Goal: Transaction & Acquisition: Purchase product/service

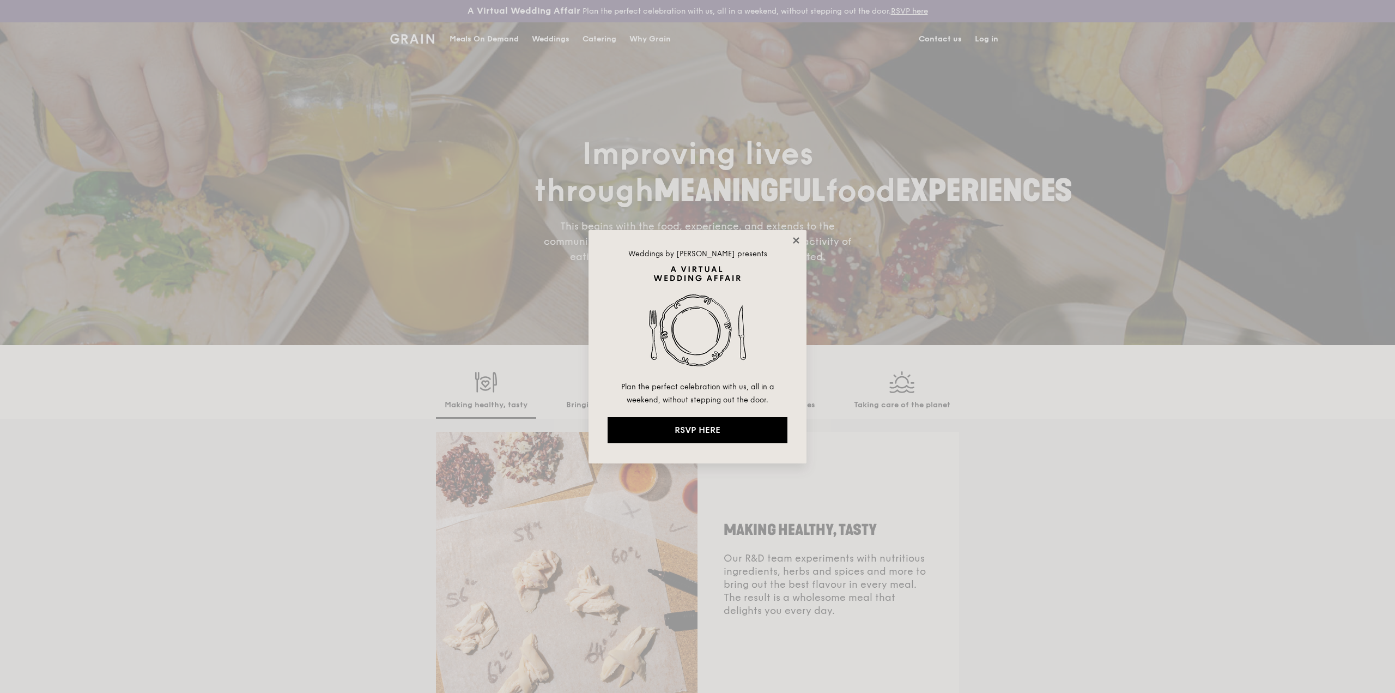
click at [794, 242] on icon at bounding box center [796, 240] width 6 height 6
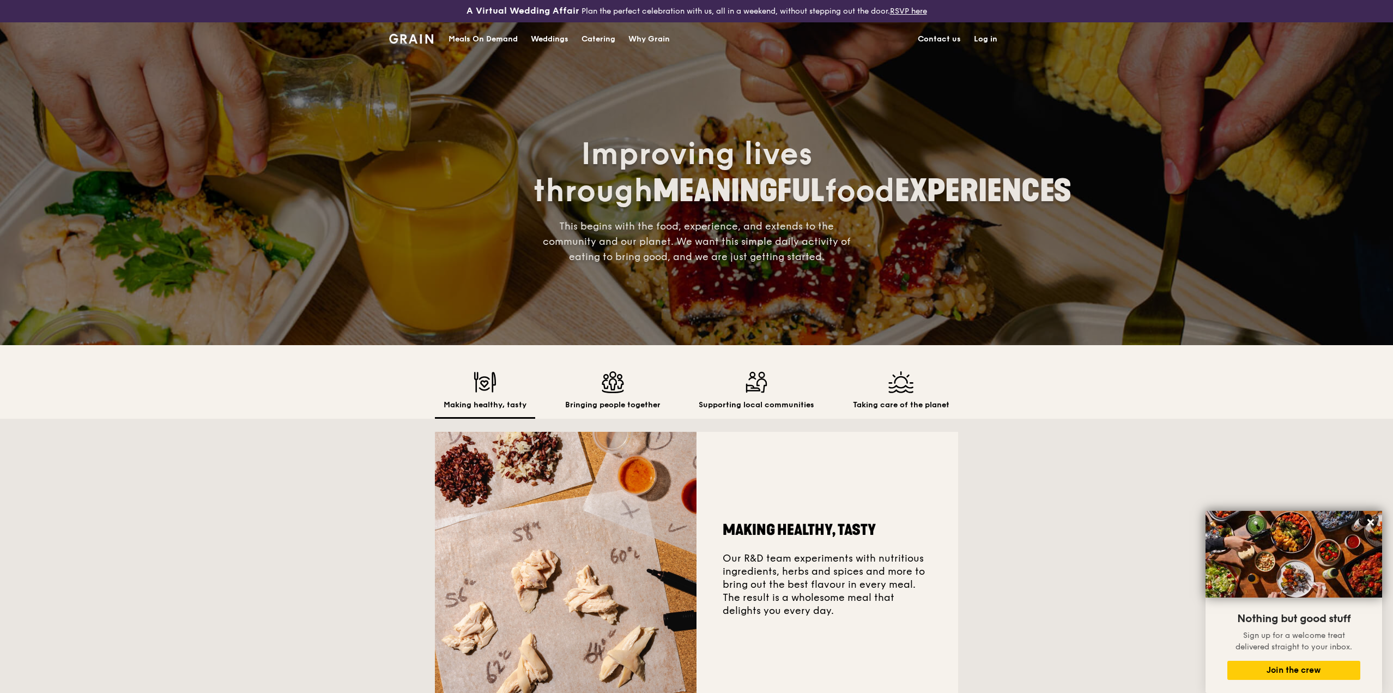
click at [497, 40] on div "Meals On Demand" at bounding box center [483, 39] width 69 height 33
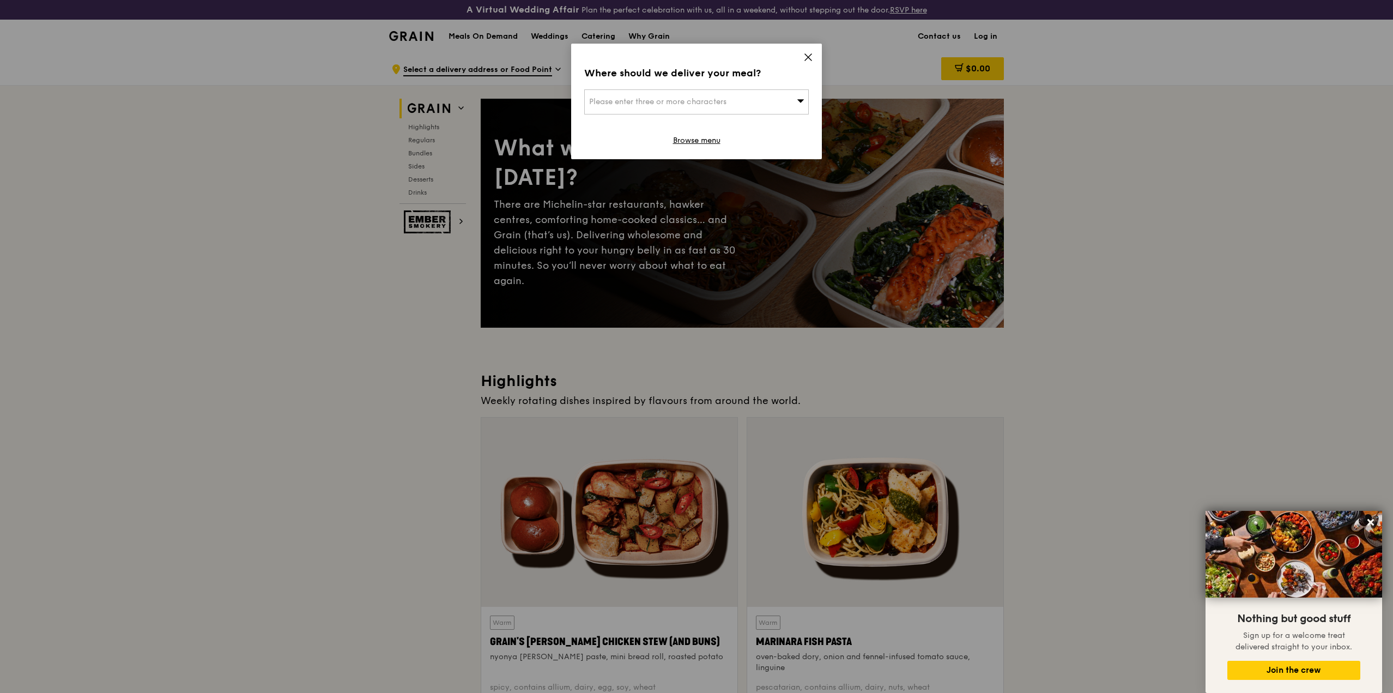
click at [777, 99] on div "Please enter three or more characters" at bounding box center [696, 101] width 225 height 25
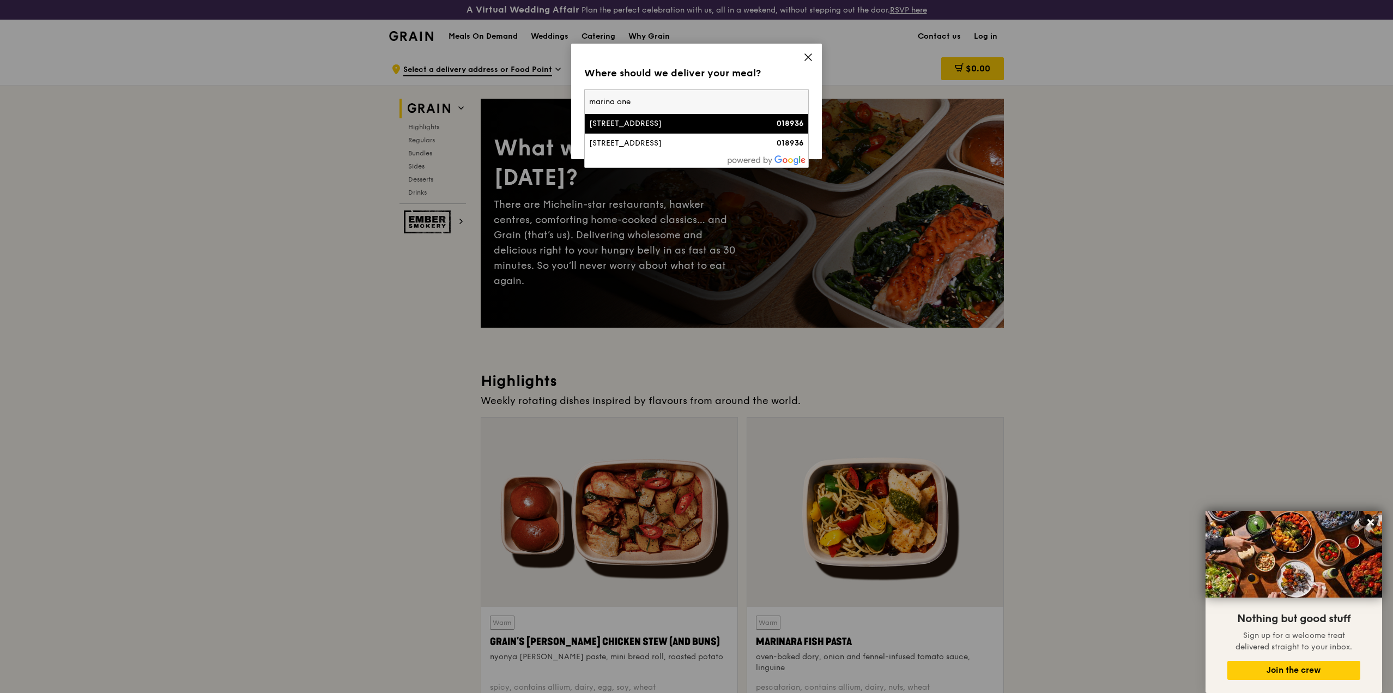
type input "marina one"
click at [725, 129] on div "[STREET_ADDRESS]" at bounding box center [669, 123] width 161 height 11
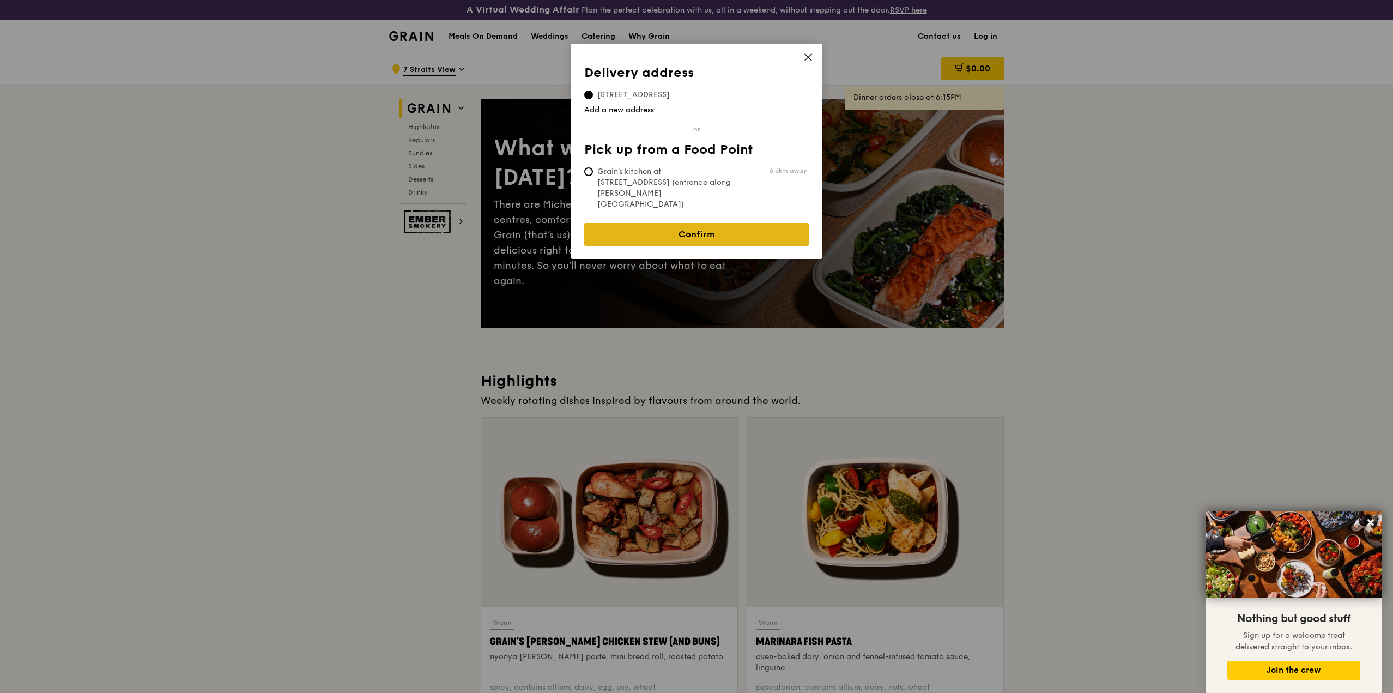
click at [712, 223] on link "Confirm" at bounding box center [696, 234] width 225 height 23
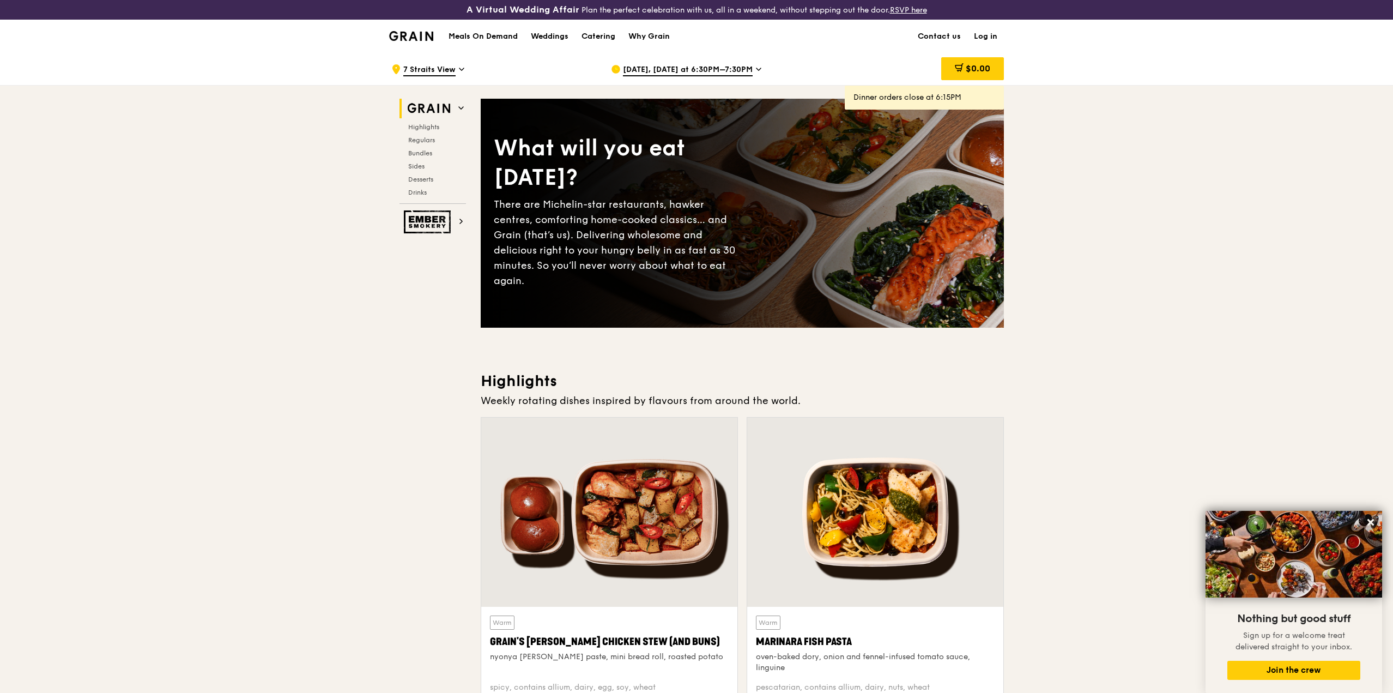
click at [756, 69] on icon at bounding box center [758, 69] width 5 height 10
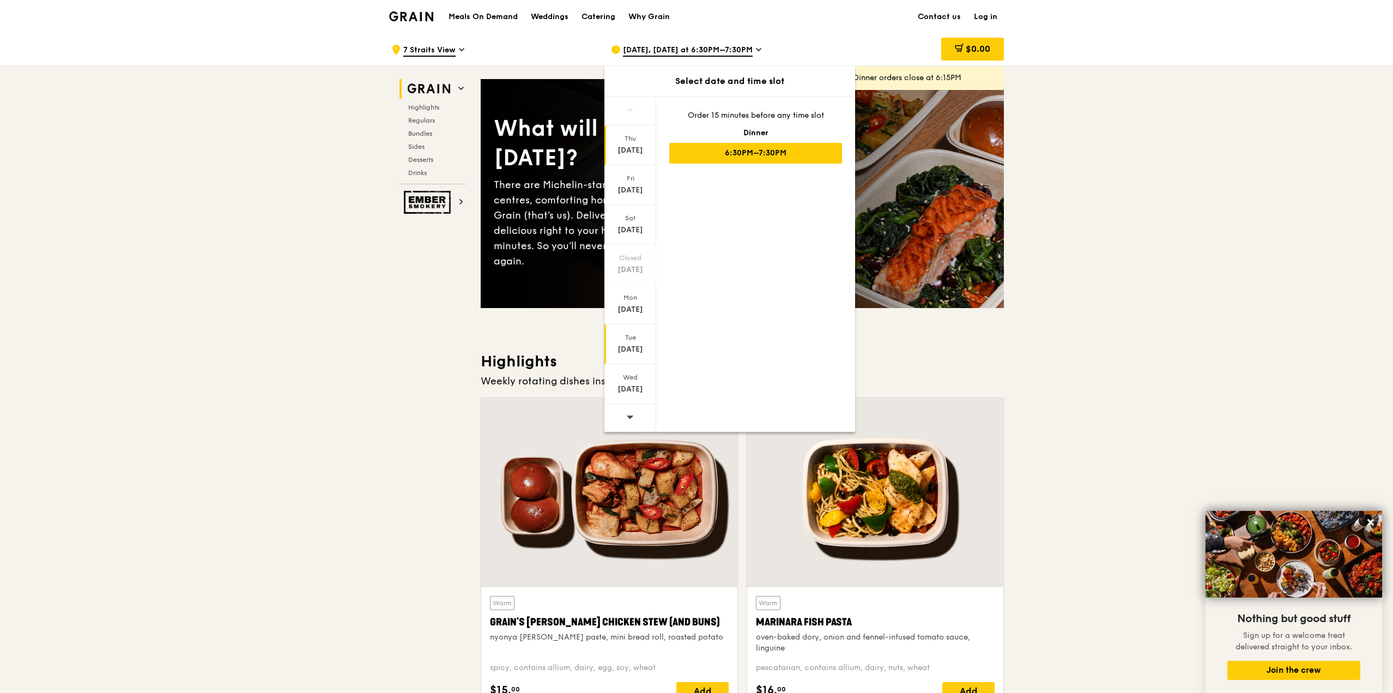
scroll to position [54, 0]
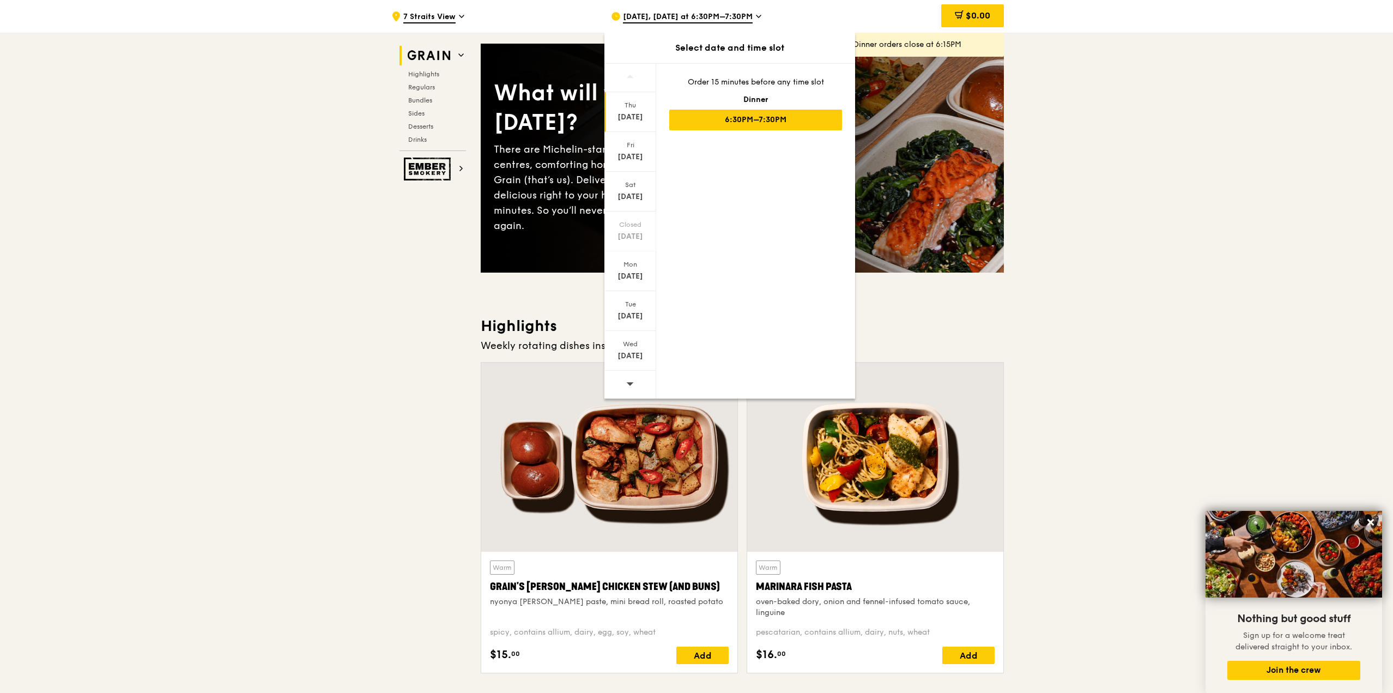
click at [632, 384] on icon at bounding box center [630, 383] width 8 height 8
click at [633, 282] on div "[DATE]" at bounding box center [630, 271] width 52 height 40
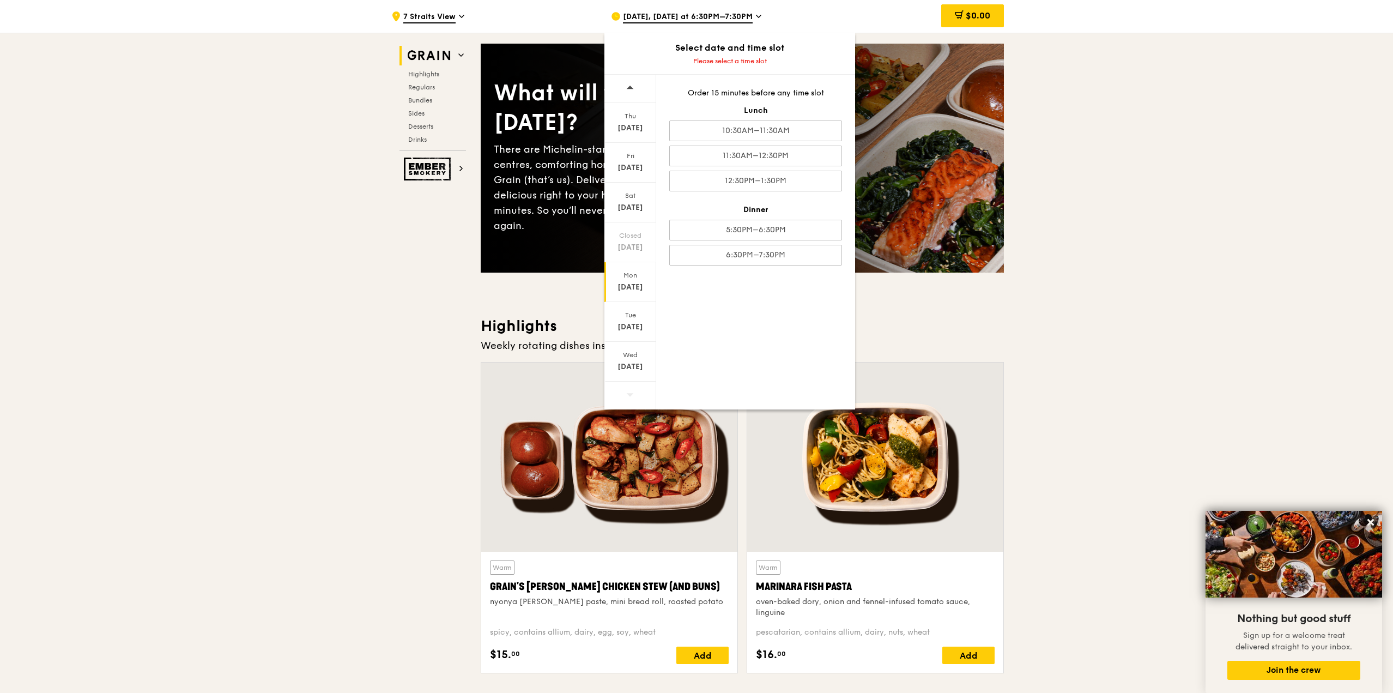
click at [633, 293] on div "[DATE]" at bounding box center [630, 282] width 52 height 40
click at [765, 148] on div "11:30AM–12:30PM" at bounding box center [755, 156] width 173 height 21
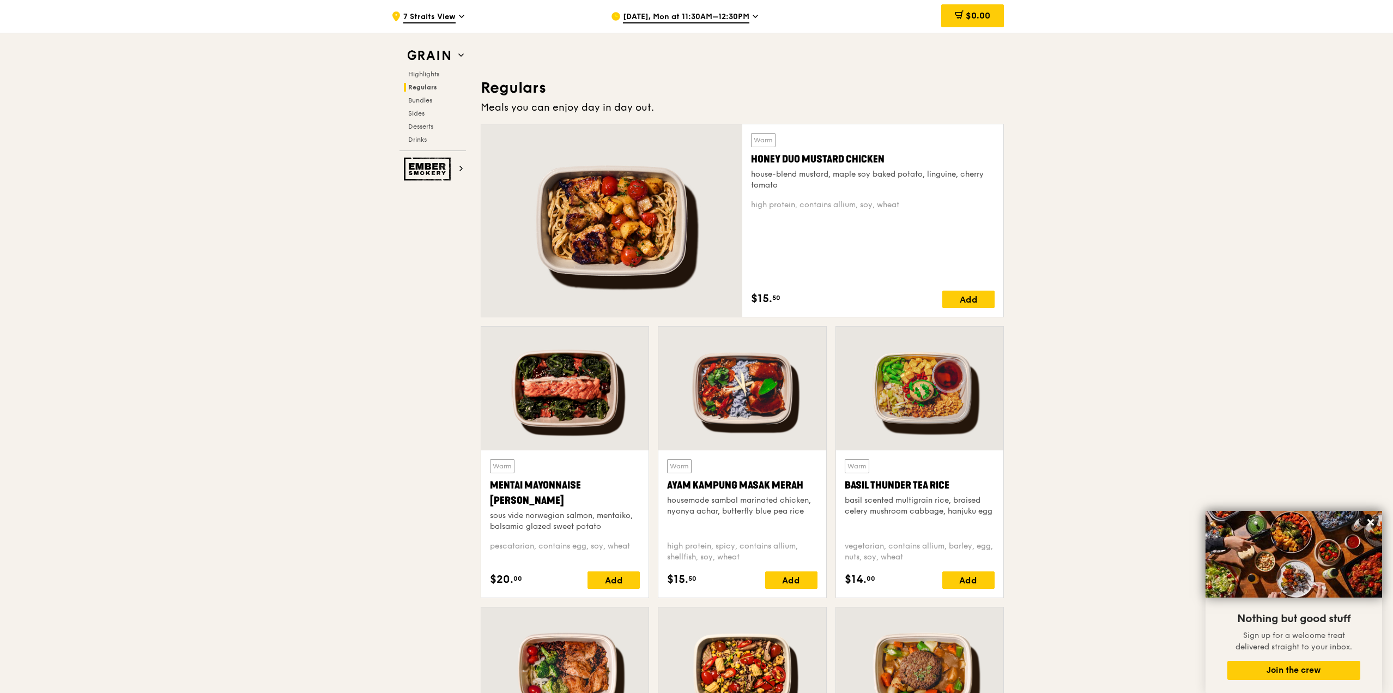
scroll to position [704, 0]
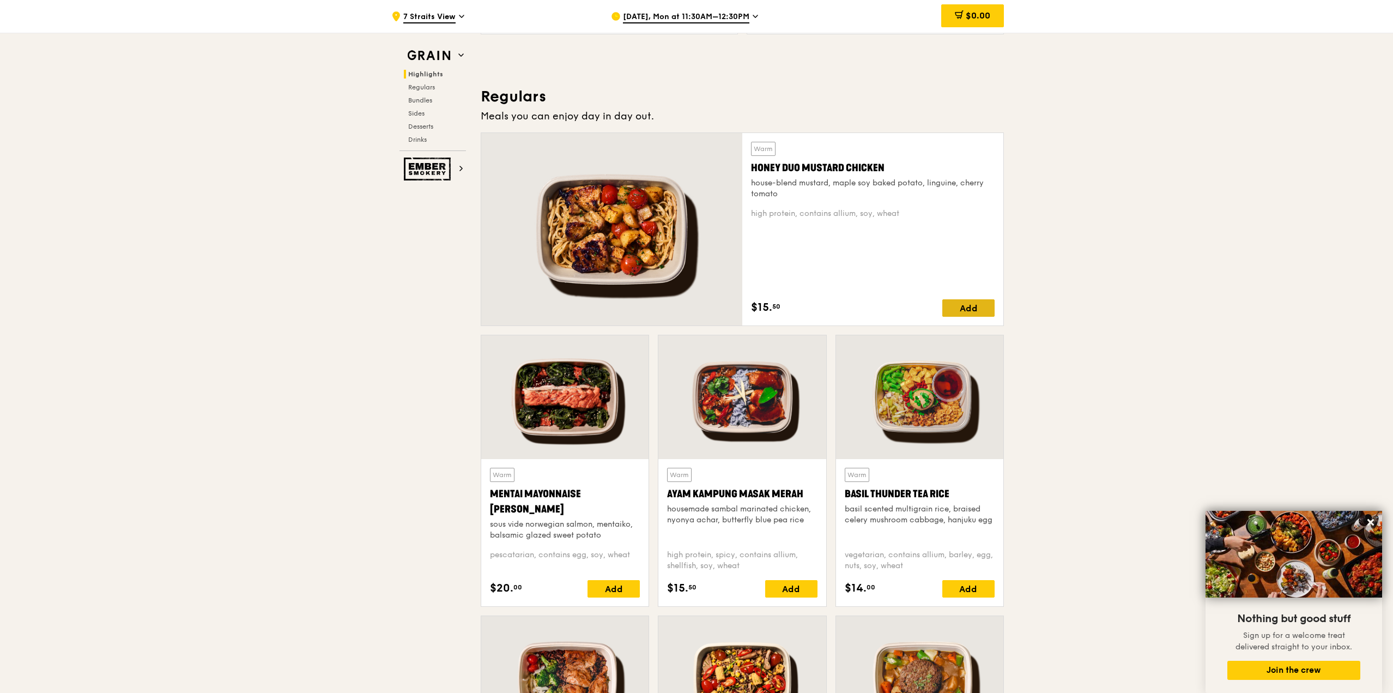
click at [972, 309] on div "Add" at bounding box center [968, 307] width 52 height 17
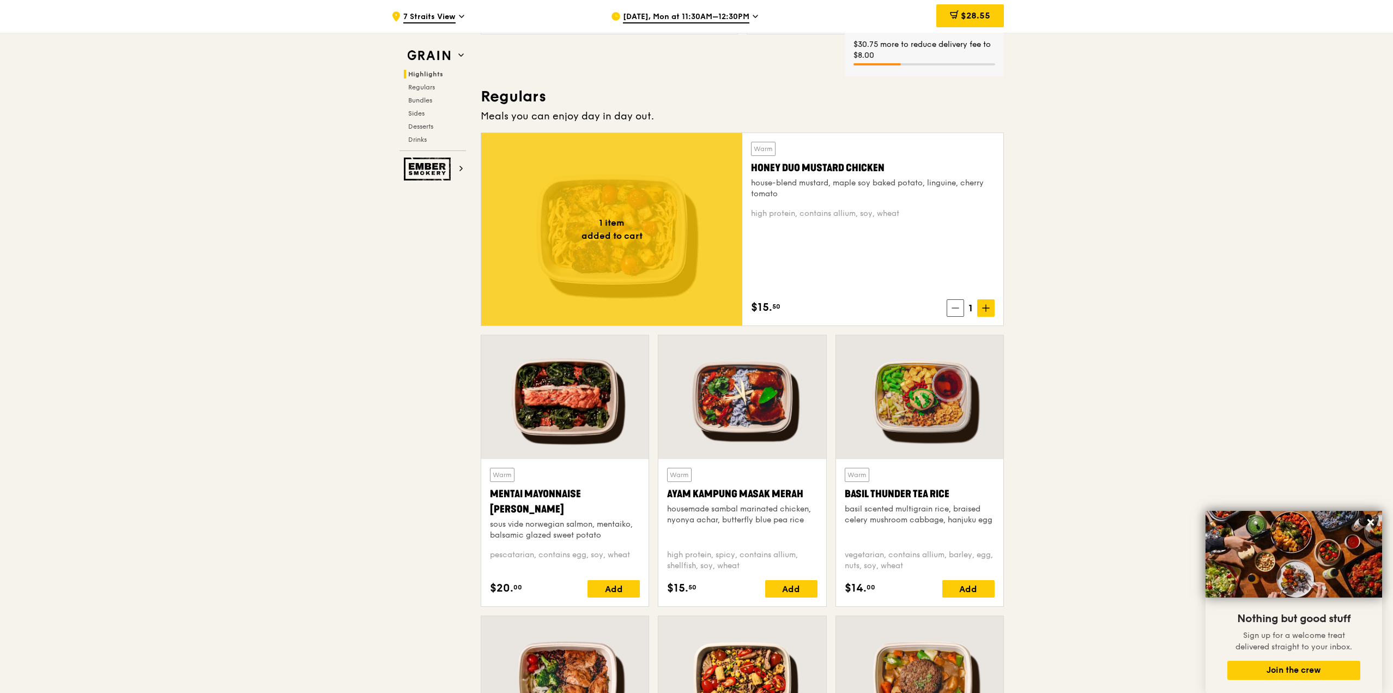
click at [972, 307] on span "1" at bounding box center [970, 307] width 13 height 15
click at [982, 306] on span at bounding box center [985, 307] width 17 height 17
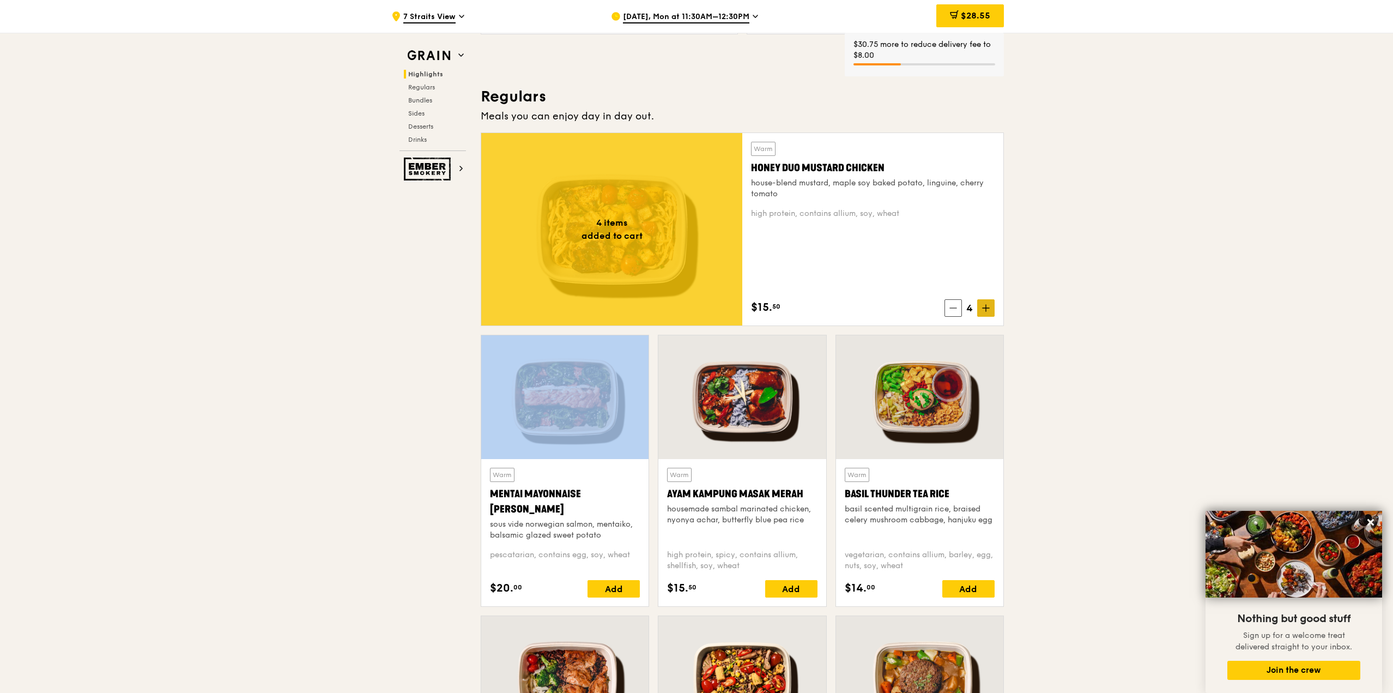
click at [982, 306] on span at bounding box center [985, 307] width 17 height 17
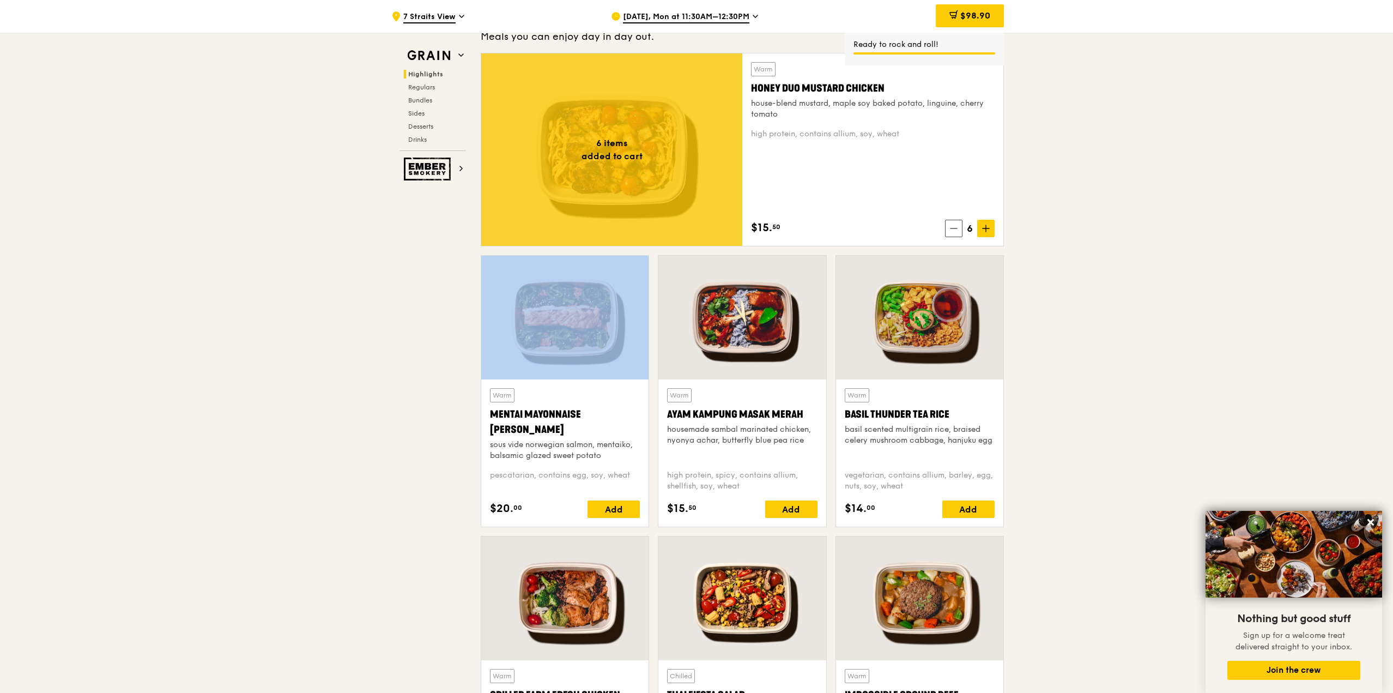
scroll to position [922, 0]
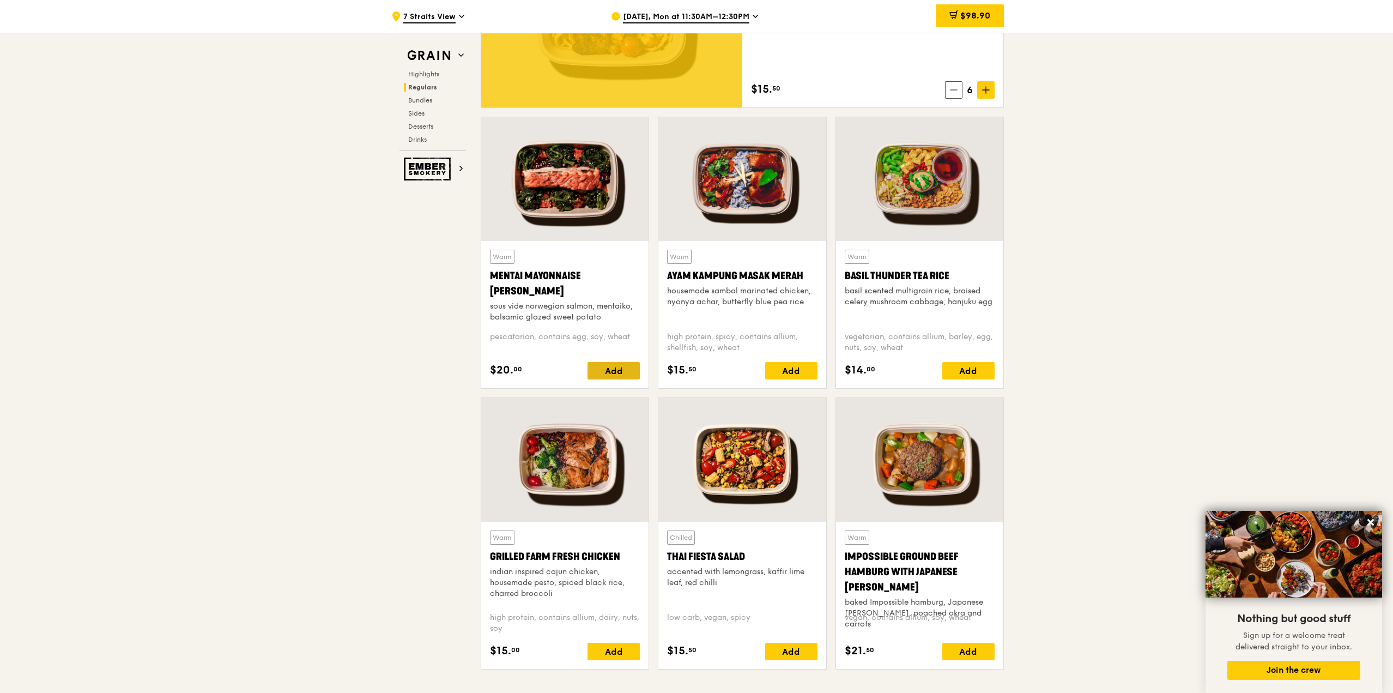
click at [634, 370] on div "Add" at bounding box center [613, 370] width 52 height 17
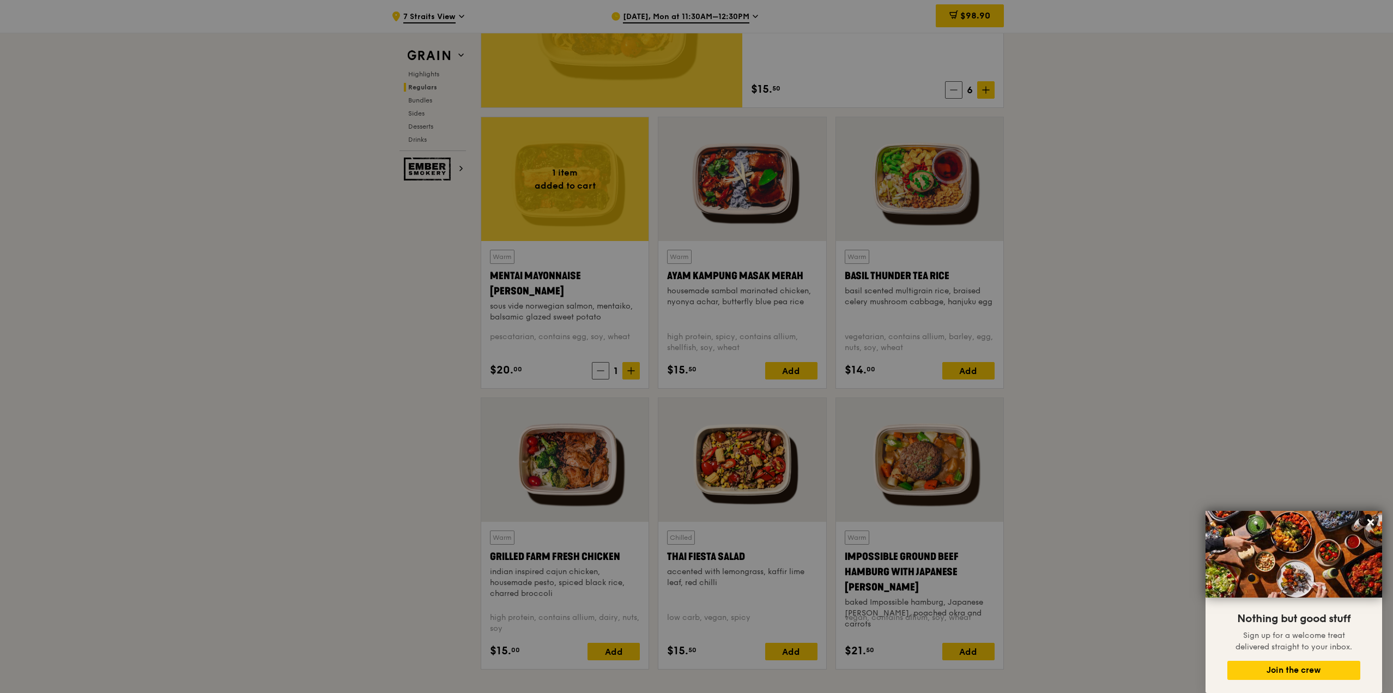
click at [634, 370] on div at bounding box center [696, 346] width 1393 height 693
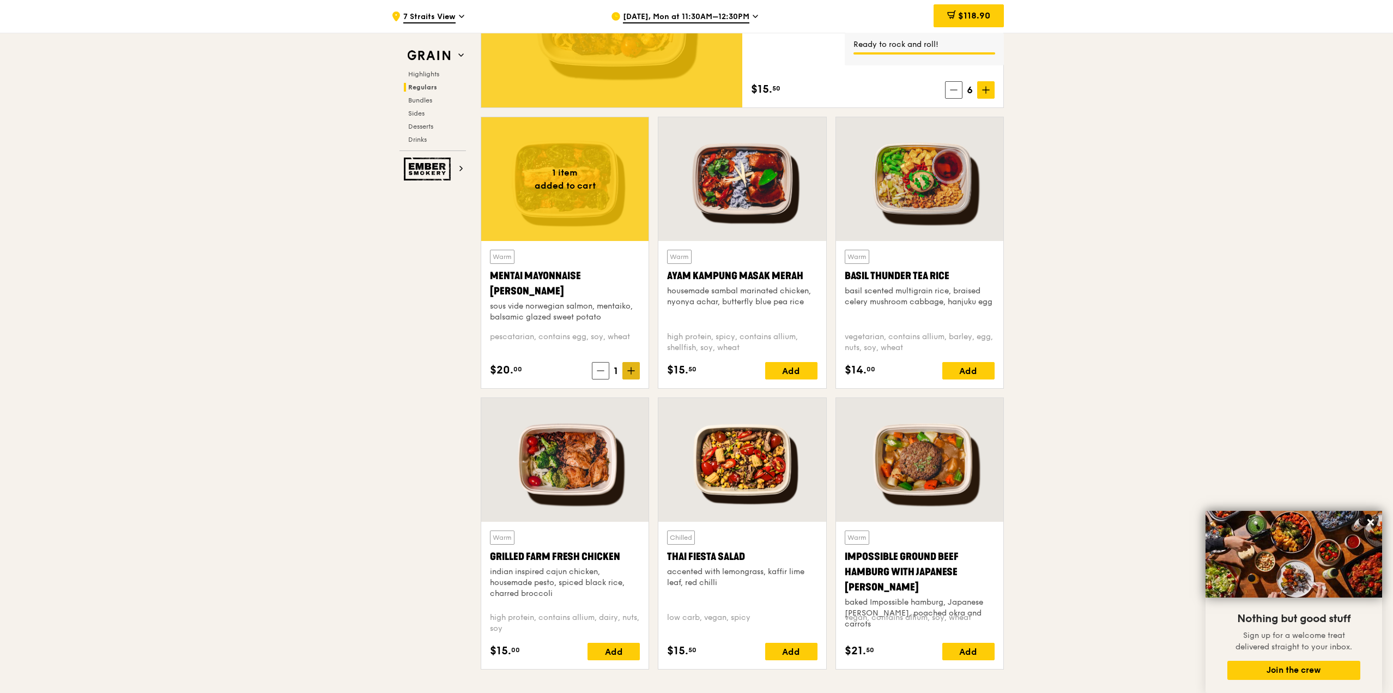
click at [631, 370] on icon at bounding box center [631, 371] width 8 height 8
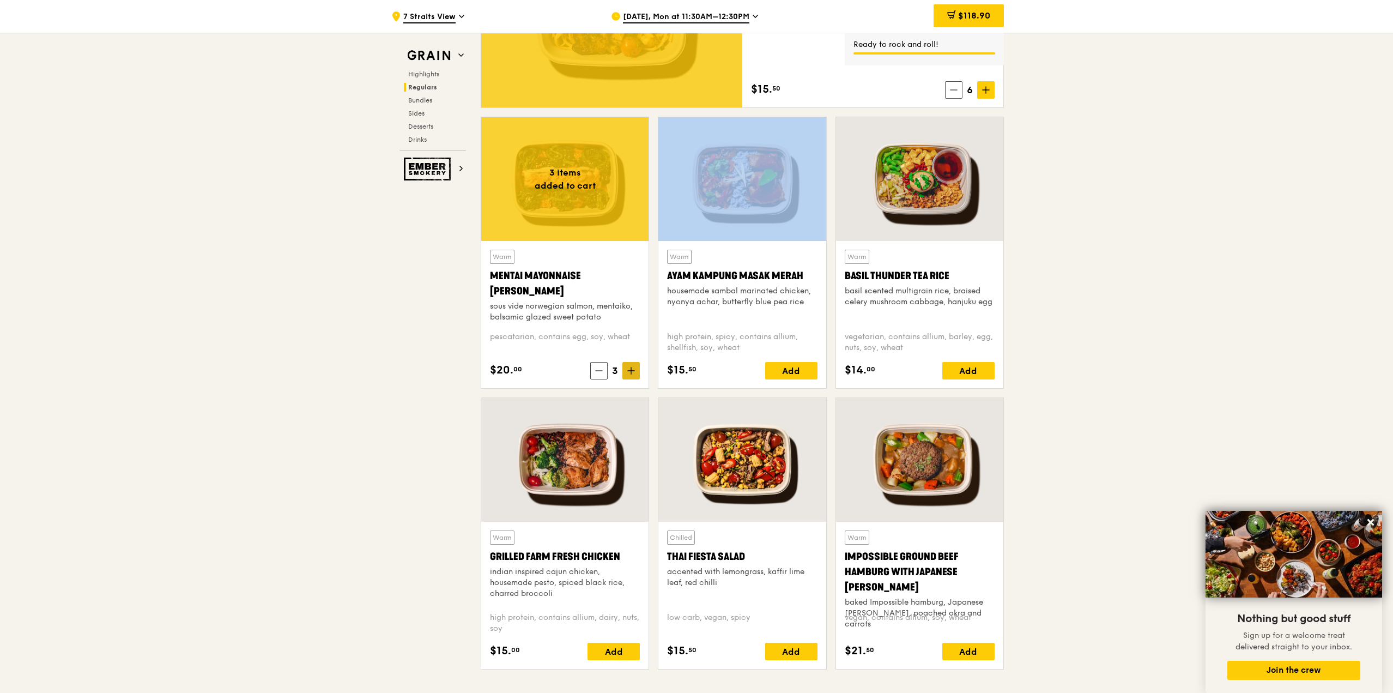
click at [631, 370] on icon at bounding box center [631, 371] width 8 height 8
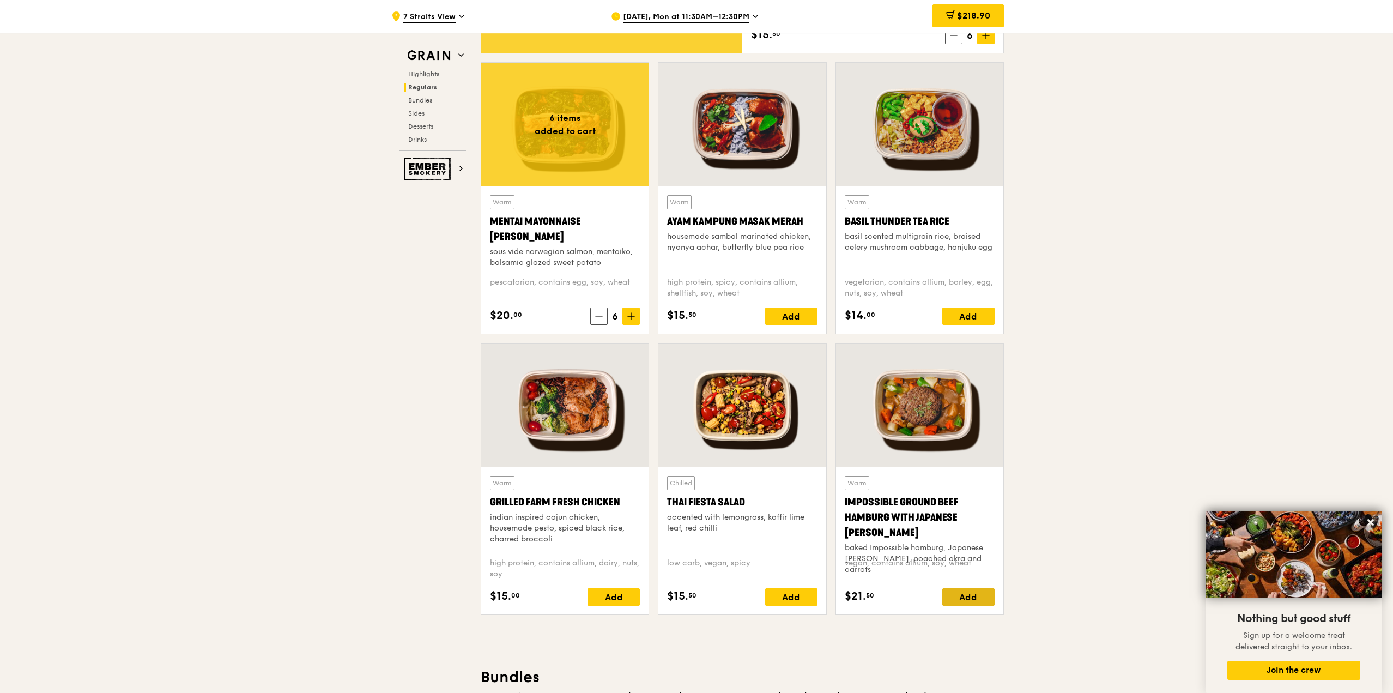
click at [976, 597] on div "Add" at bounding box center [968, 596] width 52 height 17
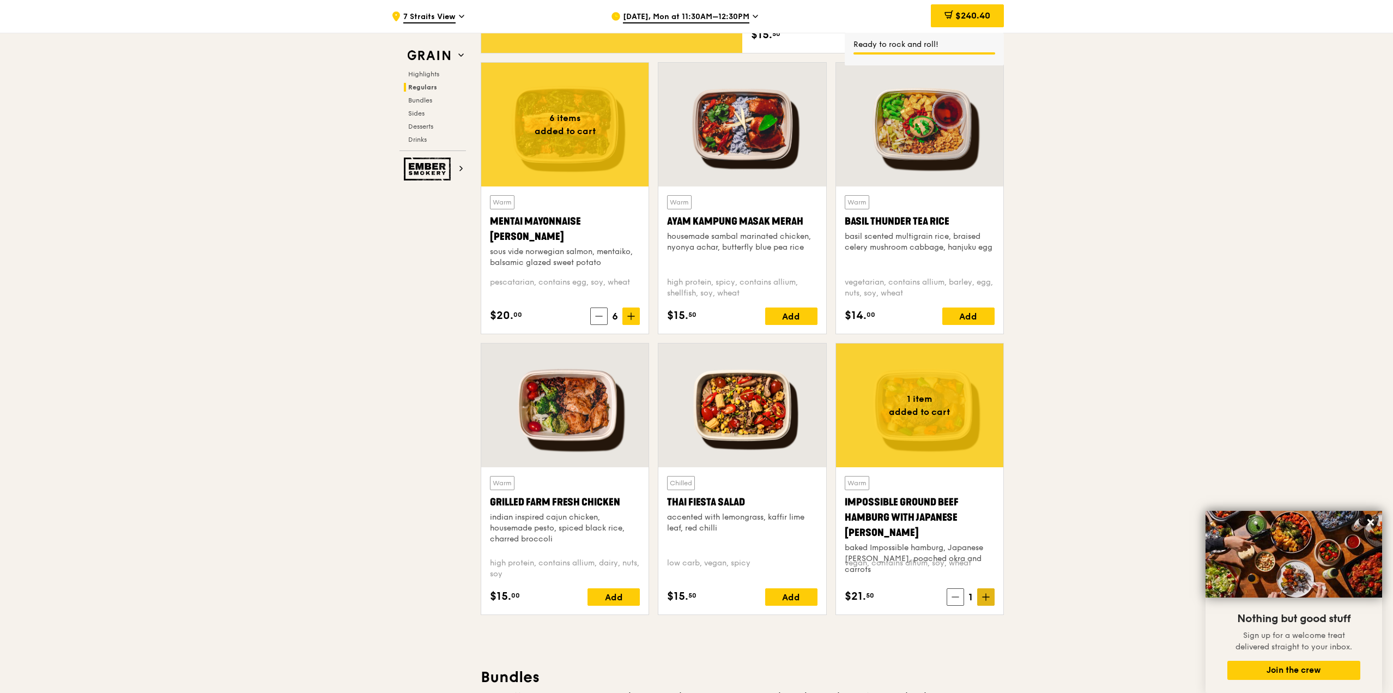
click at [982, 596] on icon at bounding box center [986, 597] width 8 height 8
click at [633, 318] on icon at bounding box center [631, 316] width 8 height 8
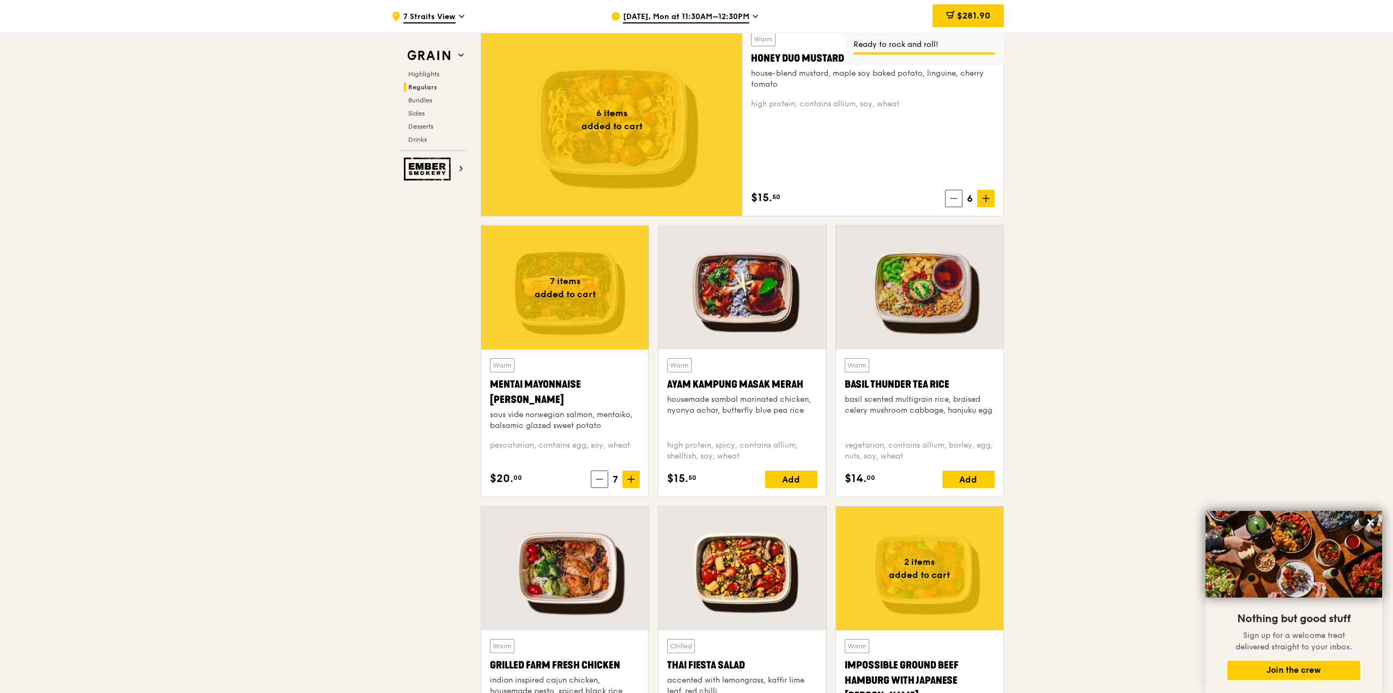
scroll to position [813, 0]
click at [985, 199] on icon at bounding box center [986, 199] width 7 height 0
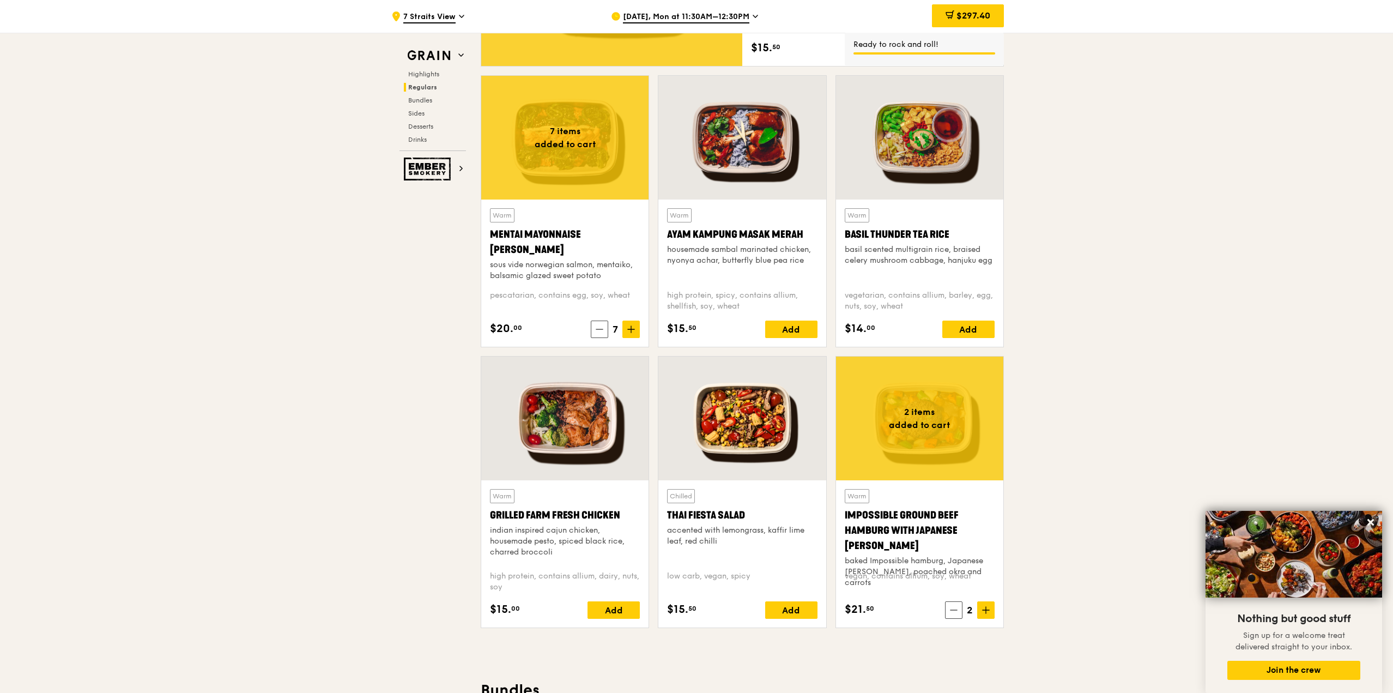
scroll to position [977, 0]
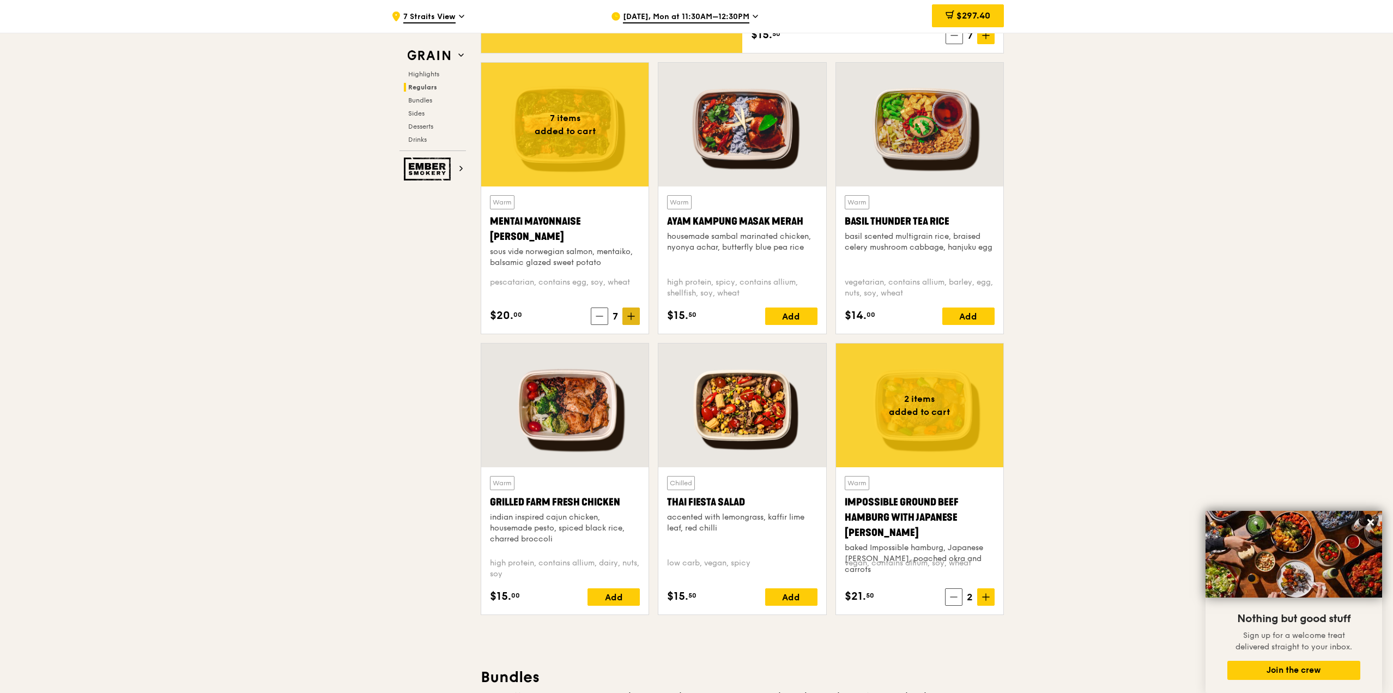
click at [628, 314] on icon at bounding box center [631, 316] width 8 height 8
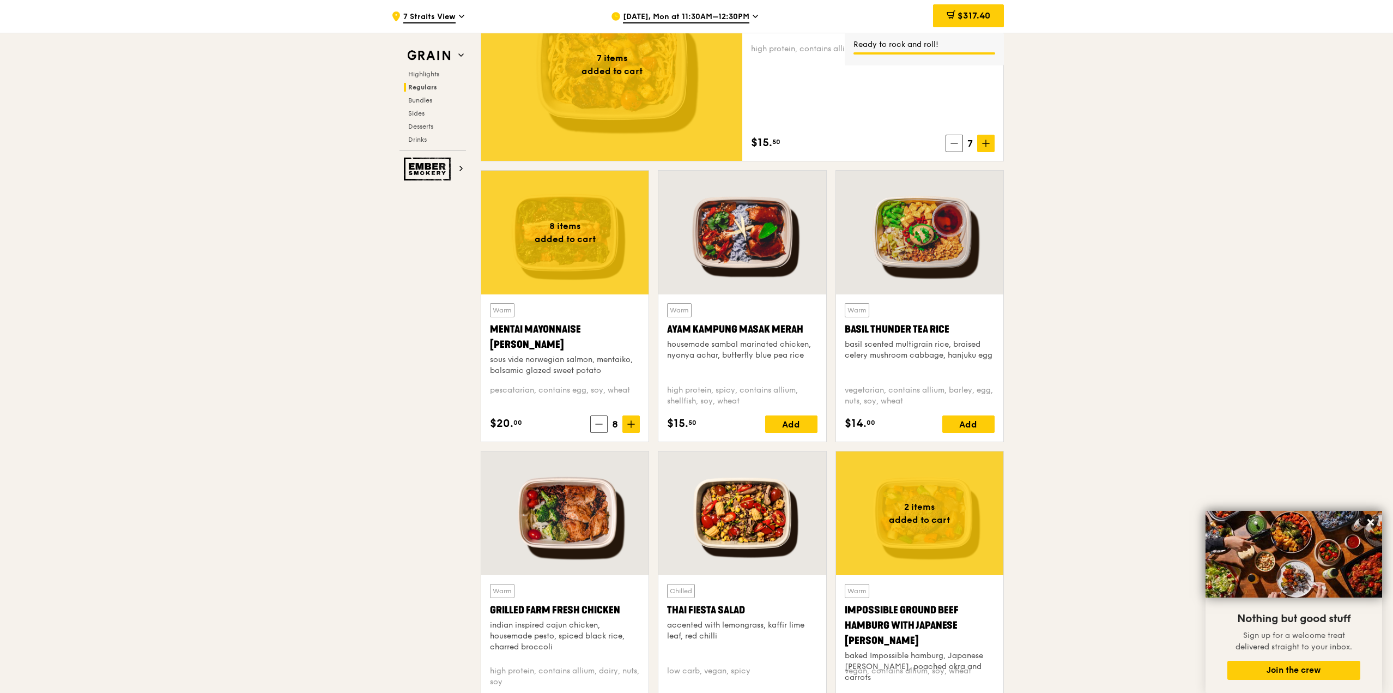
scroll to position [868, 0]
click at [984, 146] on icon at bounding box center [986, 145] width 8 height 8
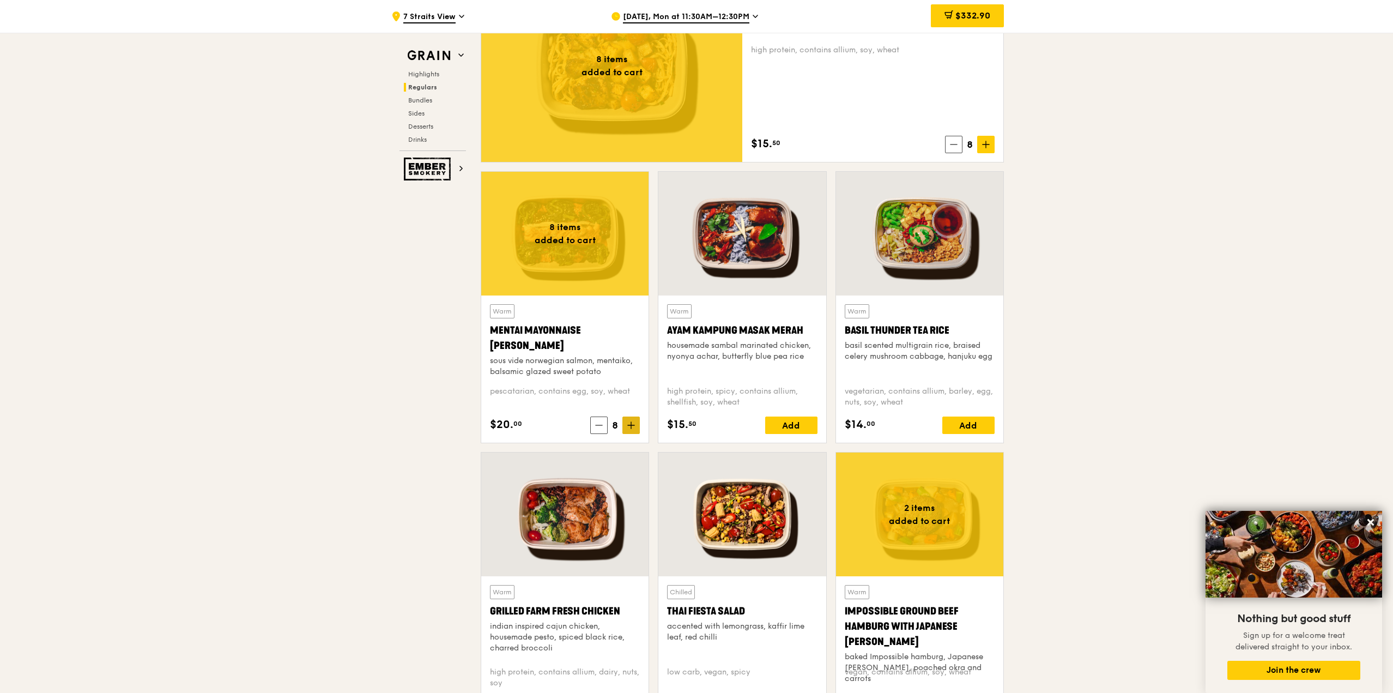
click at [633, 427] on icon at bounding box center [631, 425] width 8 height 8
click at [987, 149] on span at bounding box center [985, 144] width 17 height 17
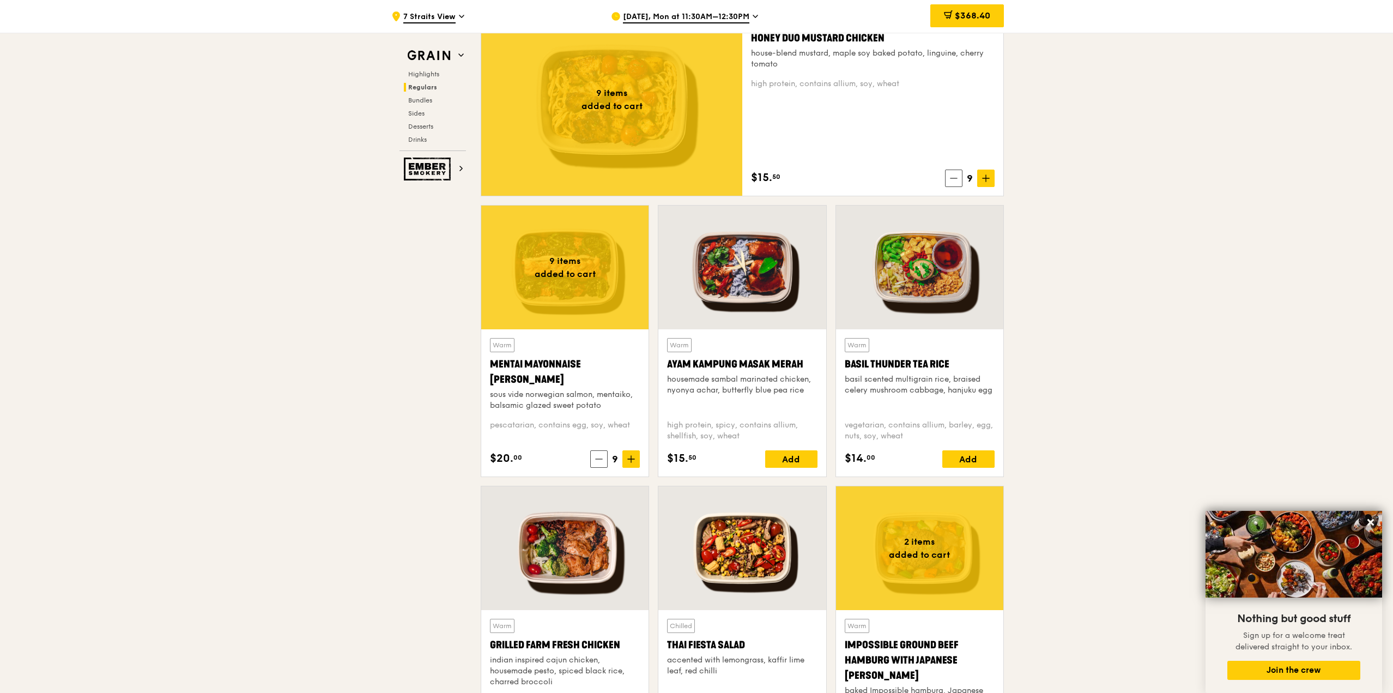
scroll to position [813, 0]
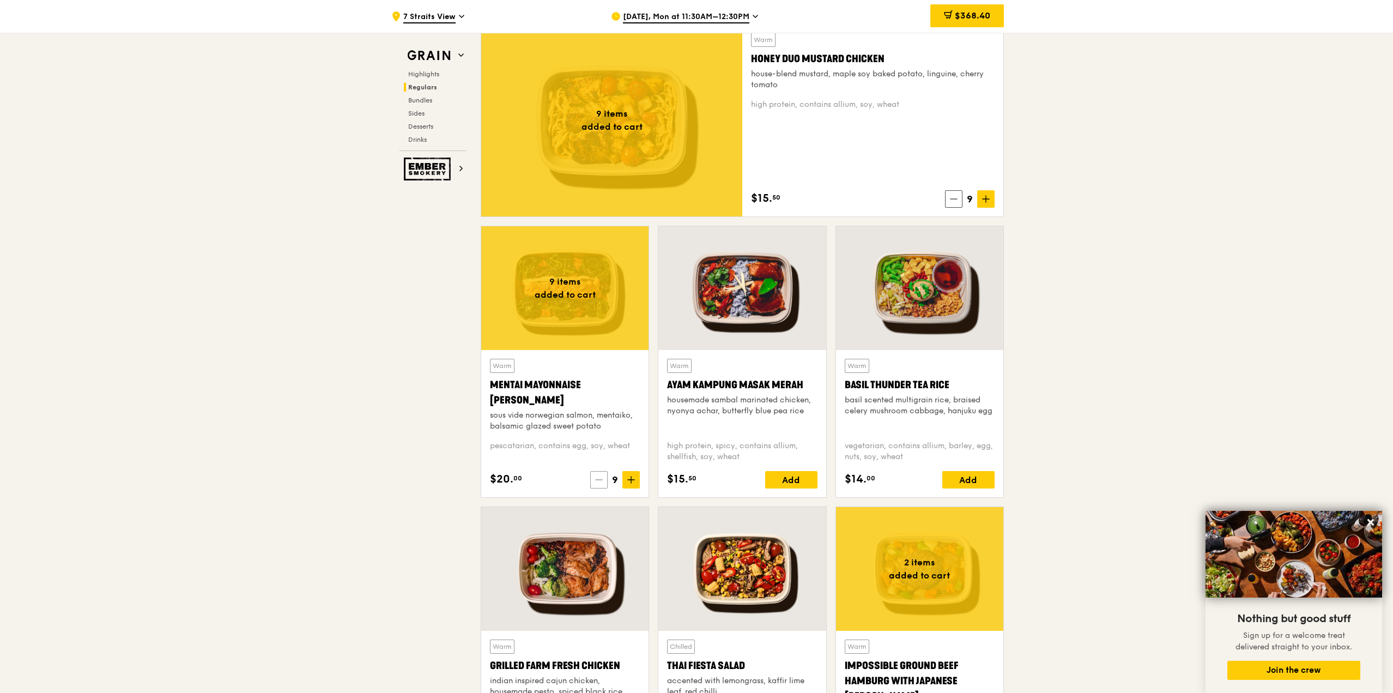
click at [593, 484] on span at bounding box center [598, 479] width 17 height 17
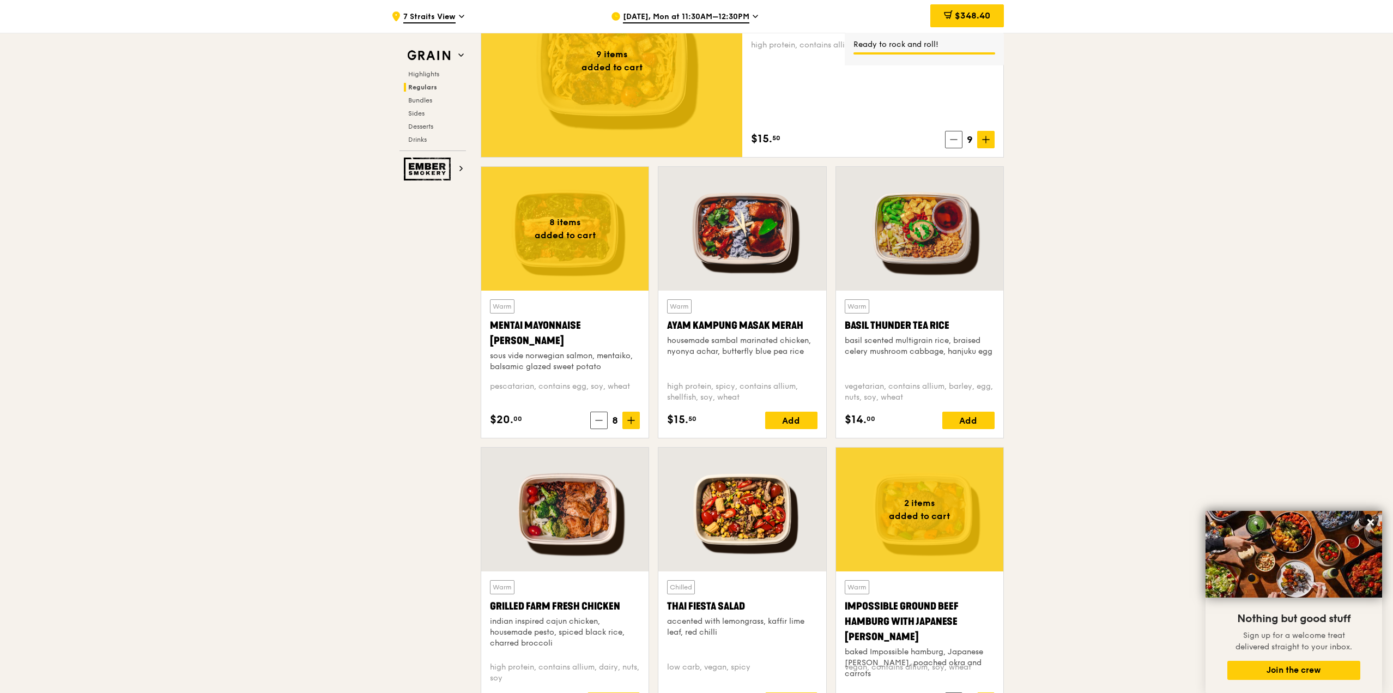
scroll to position [977, 0]
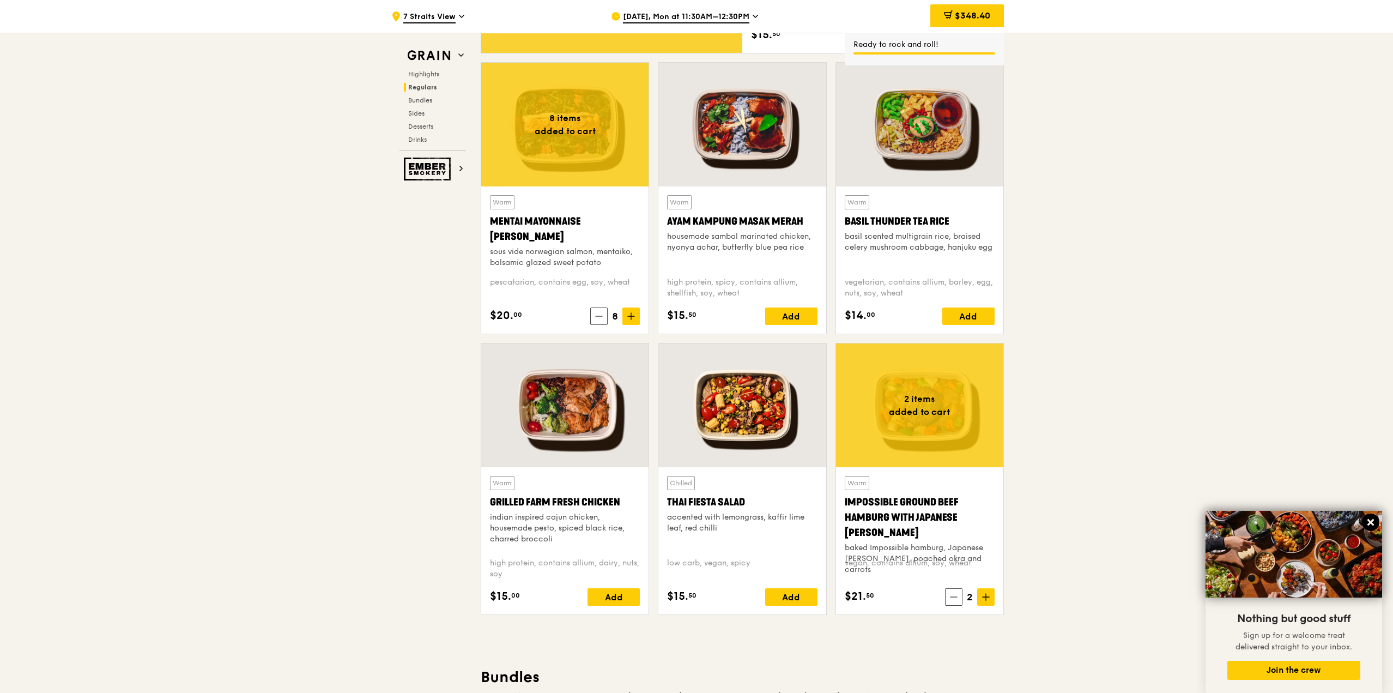
click at [1373, 523] on icon at bounding box center [1371, 522] width 10 height 10
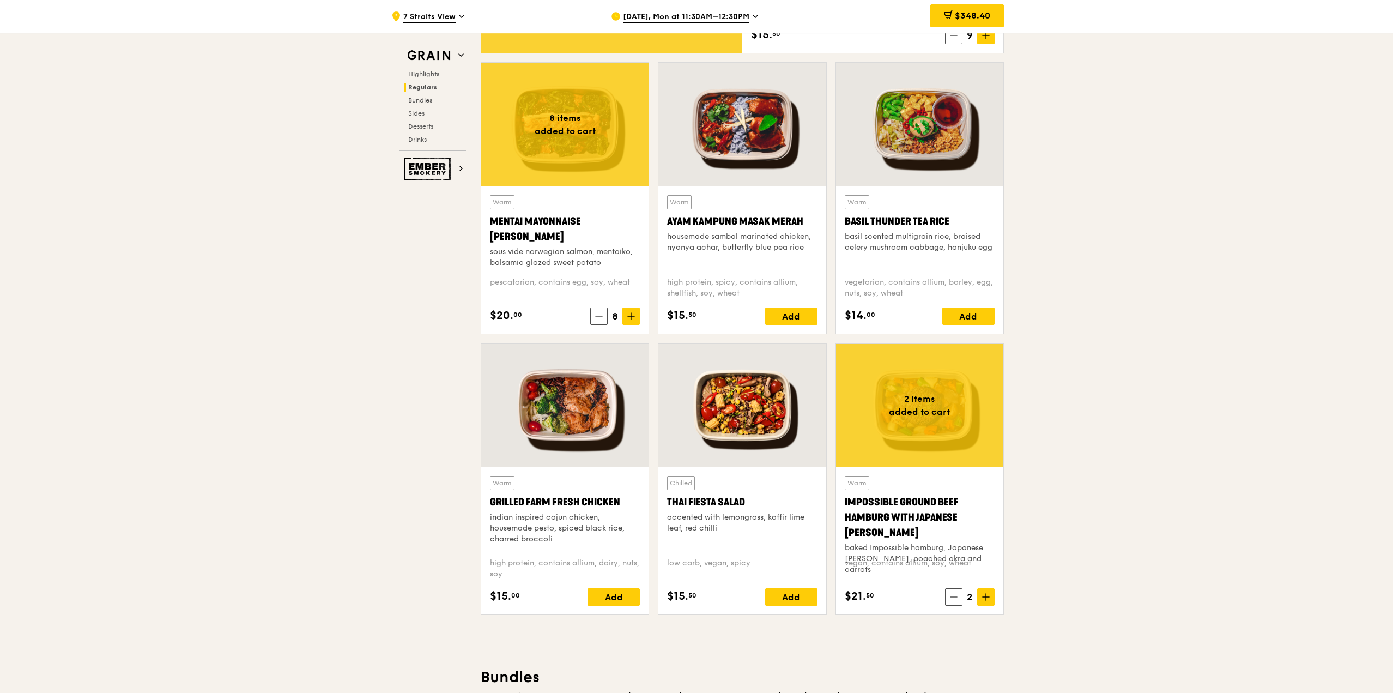
scroll to position [922, 0]
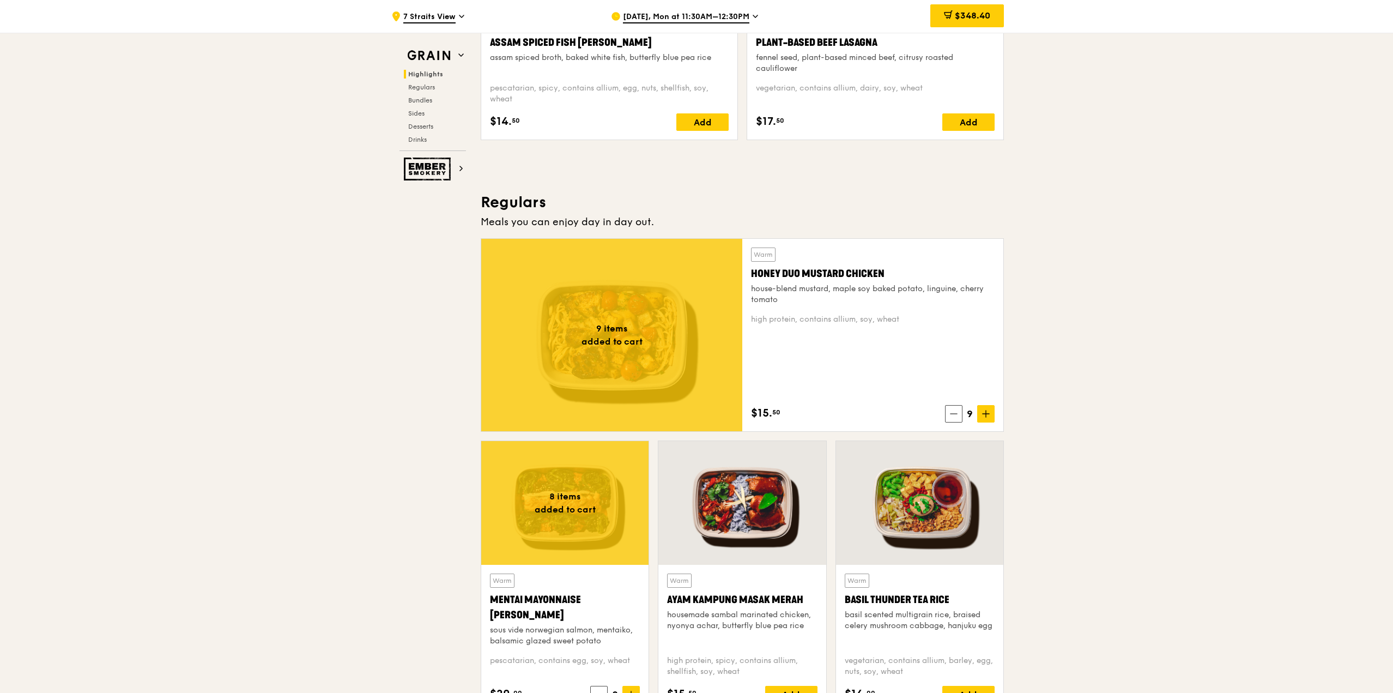
scroll to position [595, 0]
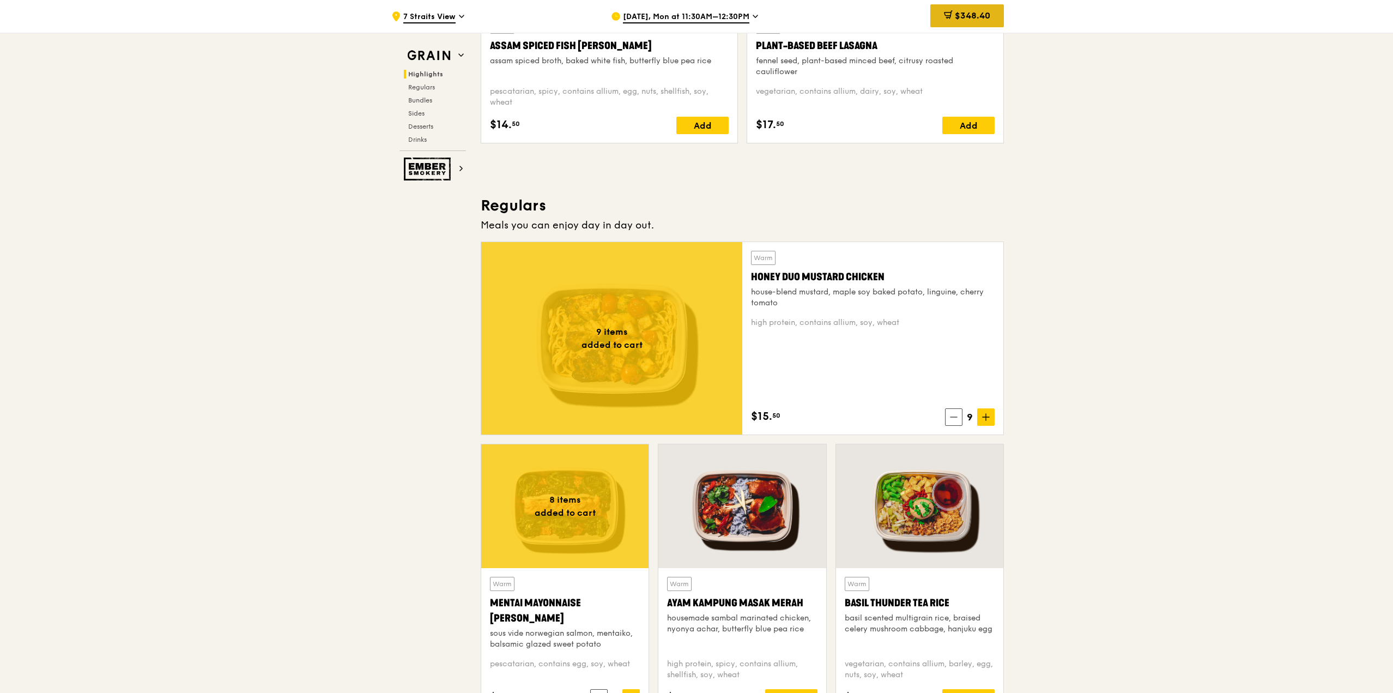
click at [967, 21] on div "$348.40" at bounding box center [967, 15] width 74 height 23
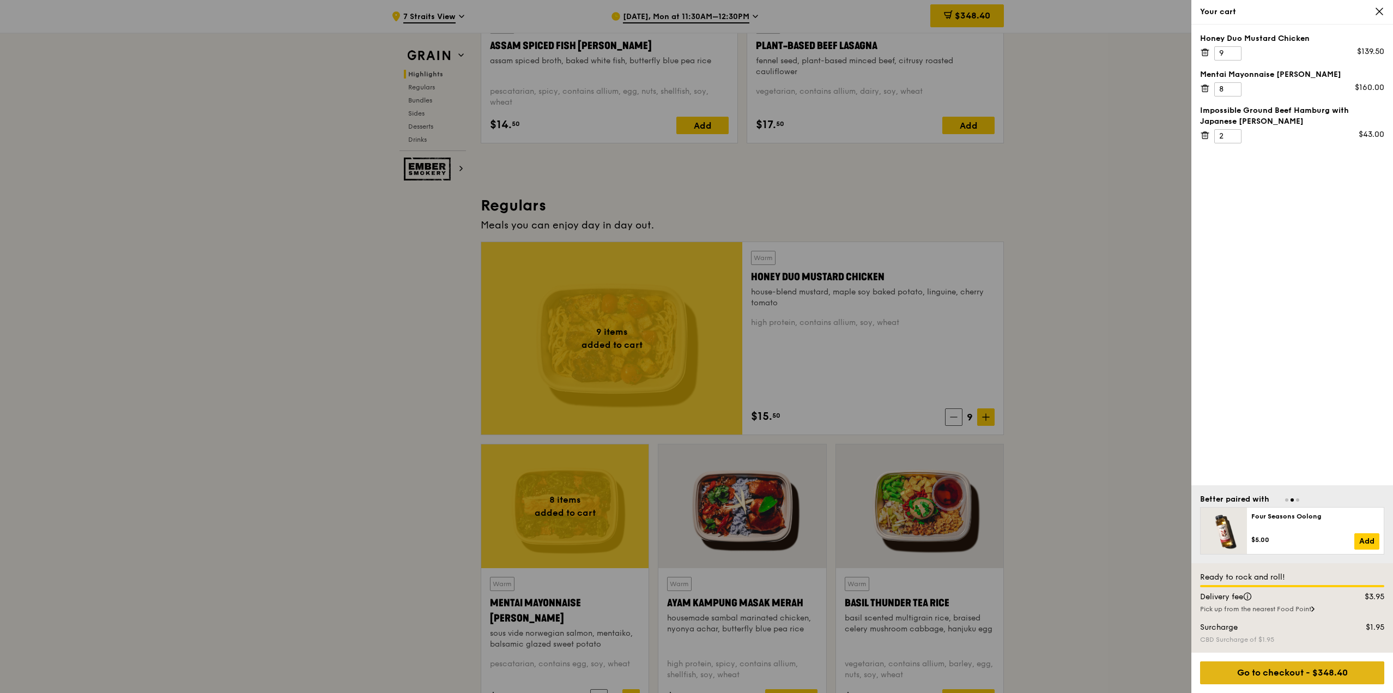
click at [1336, 674] on div "Go to checkout - $348.40" at bounding box center [1292, 672] width 184 height 23
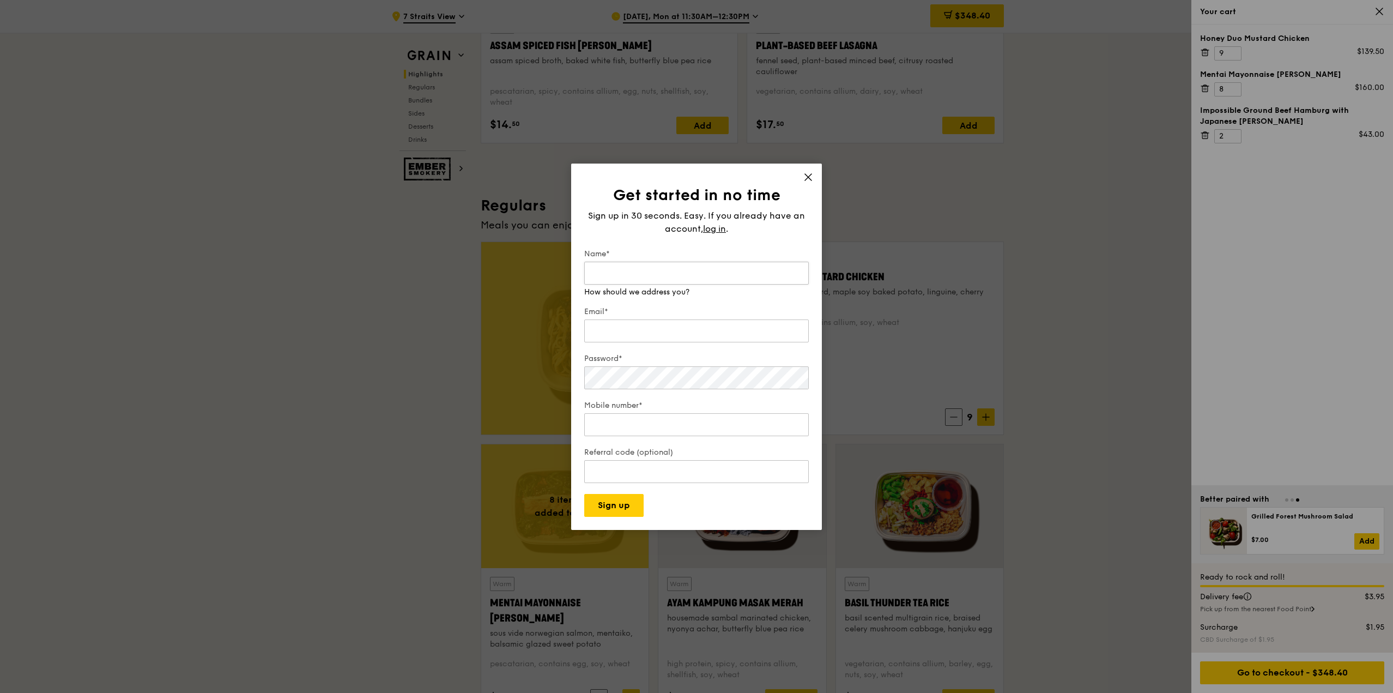
click at [700, 275] on input "Name*" at bounding box center [696, 273] width 225 height 23
type input "[PERSON_NAME]"
type input "[EMAIL_ADDRESS][DOMAIN_NAME]"
type input "98420122"
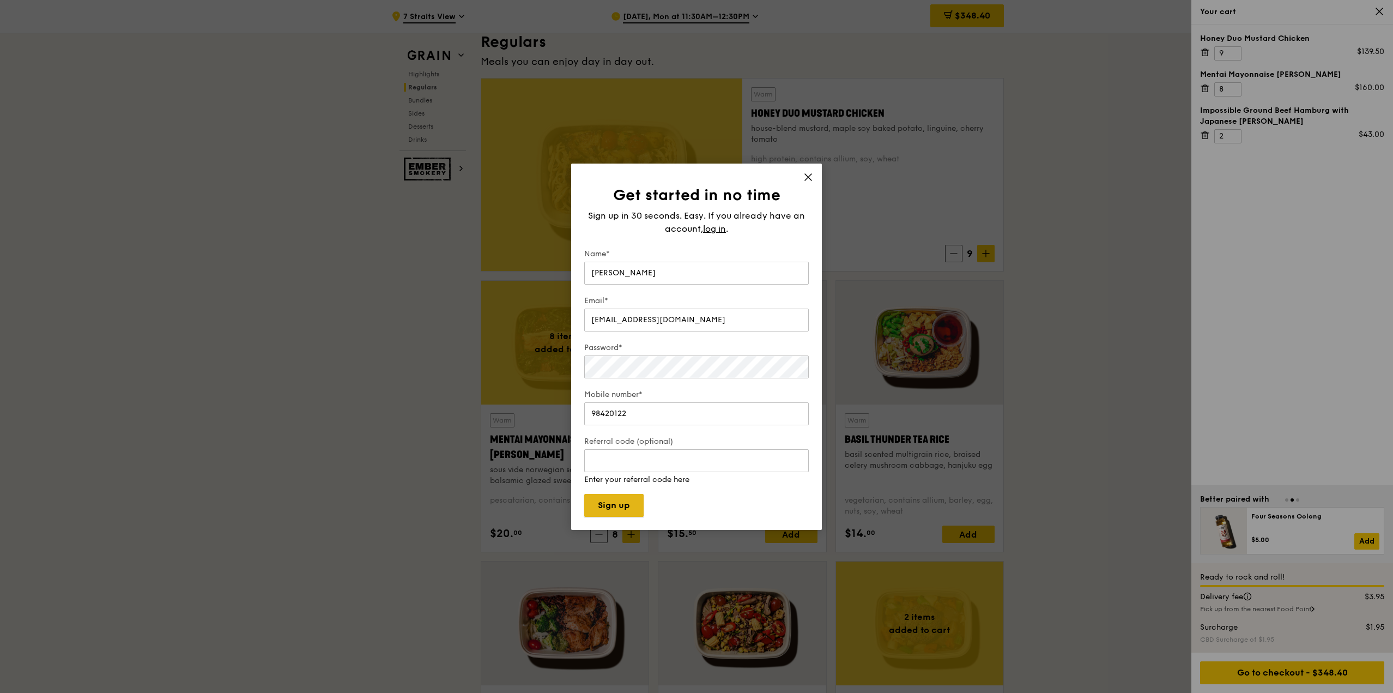
click at [628, 502] on button "Sign up" at bounding box center [613, 505] width 59 height 23
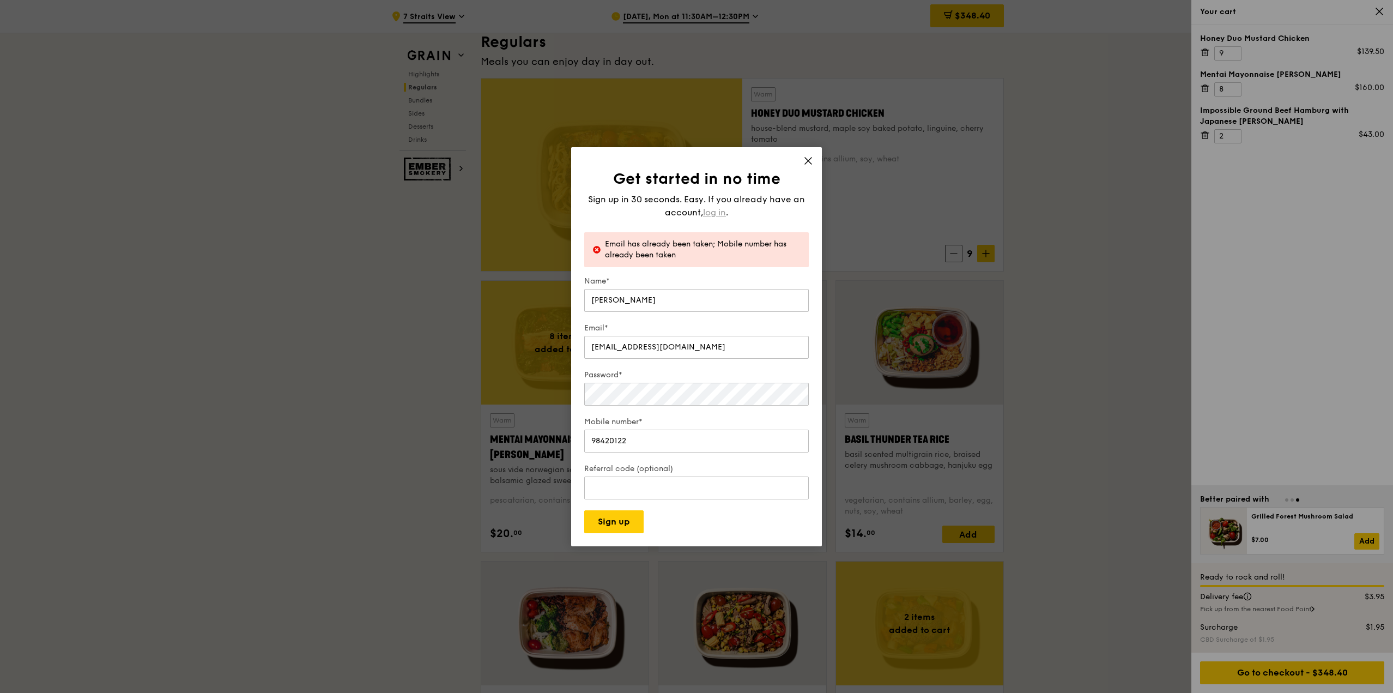
click at [716, 210] on span "log in" at bounding box center [714, 212] width 23 height 13
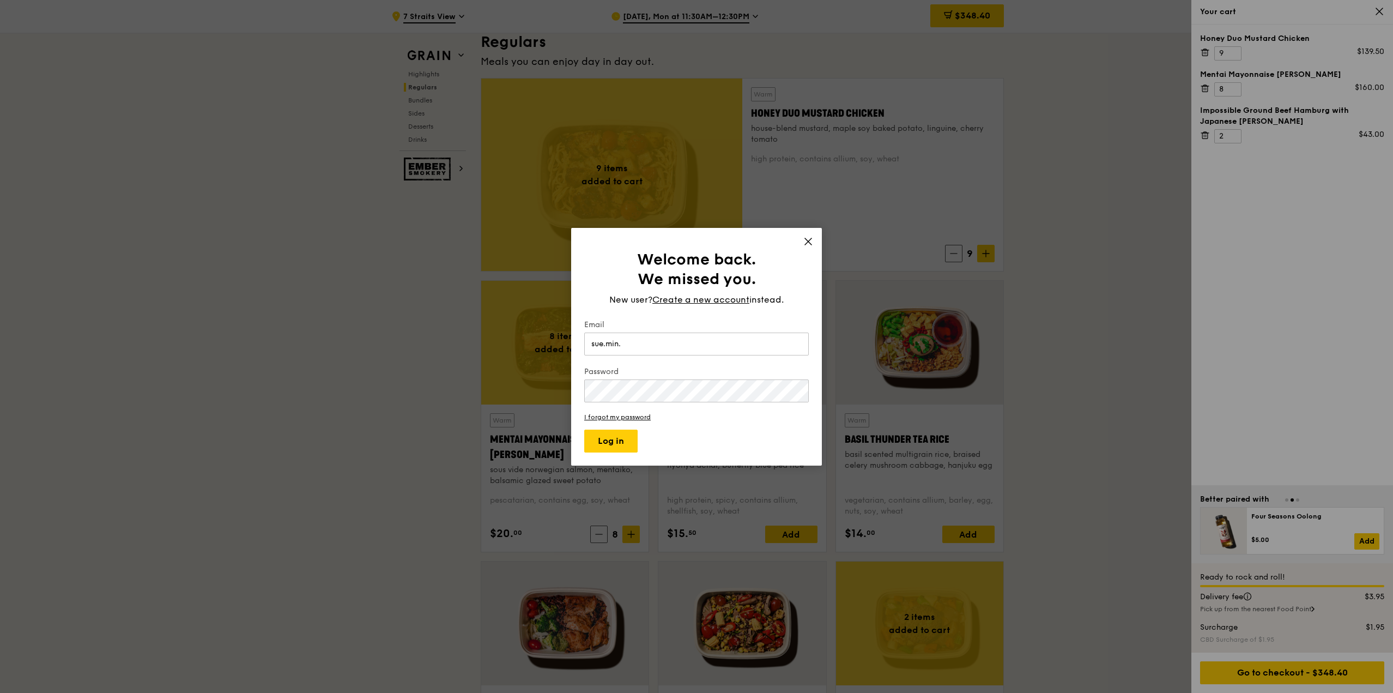
type input "[EMAIL_ADDRESS][DOMAIN_NAME]"
click at [626, 419] on link "I forgot my password" at bounding box center [696, 417] width 225 height 8
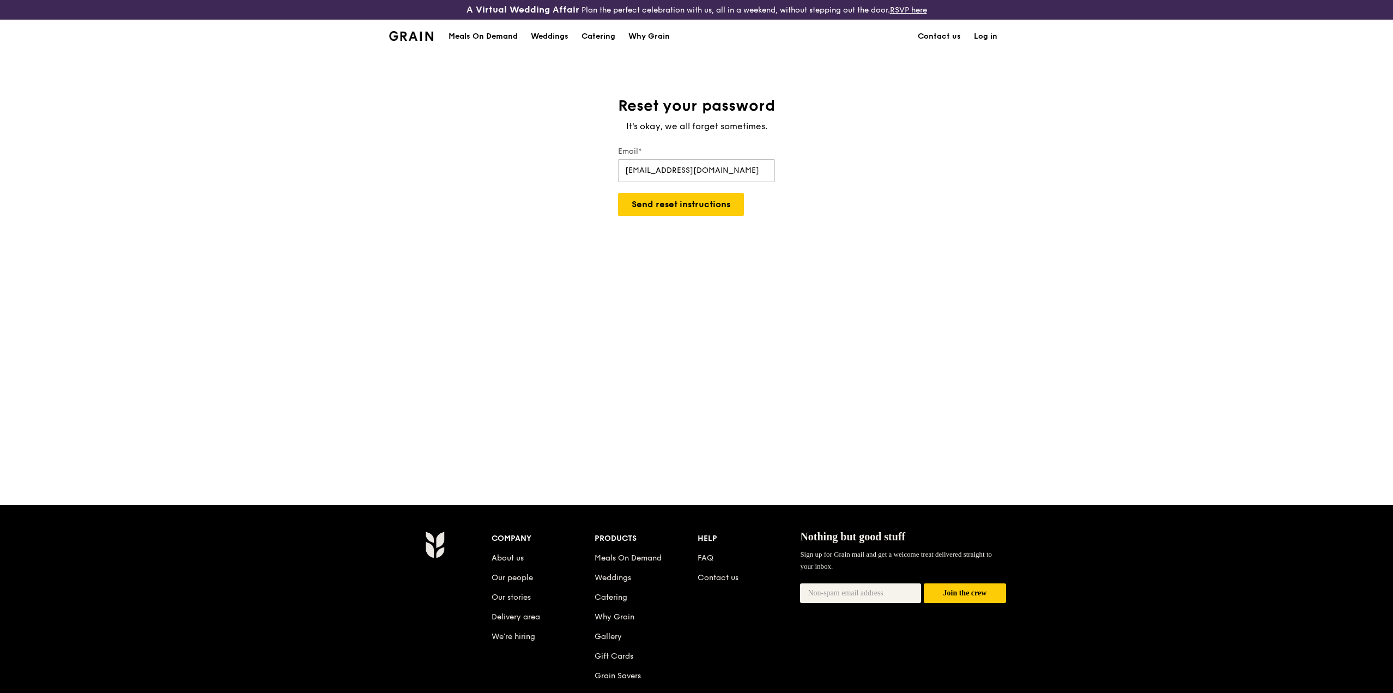
type input "[EMAIL_ADDRESS][DOMAIN_NAME]"
click at [618, 193] on button "Send reset instructions" at bounding box center [681, 204] width 126 height 23
click at [714, 176] on input "Email*" at bounding box center [696, 170] width 157 height 23
type input "[EMAIL_ADDRESS][DOMAIN_NAME]"
click at [698, 206] on button "Send reset instructions" at bounding box center [681, 204] width 126 height 23
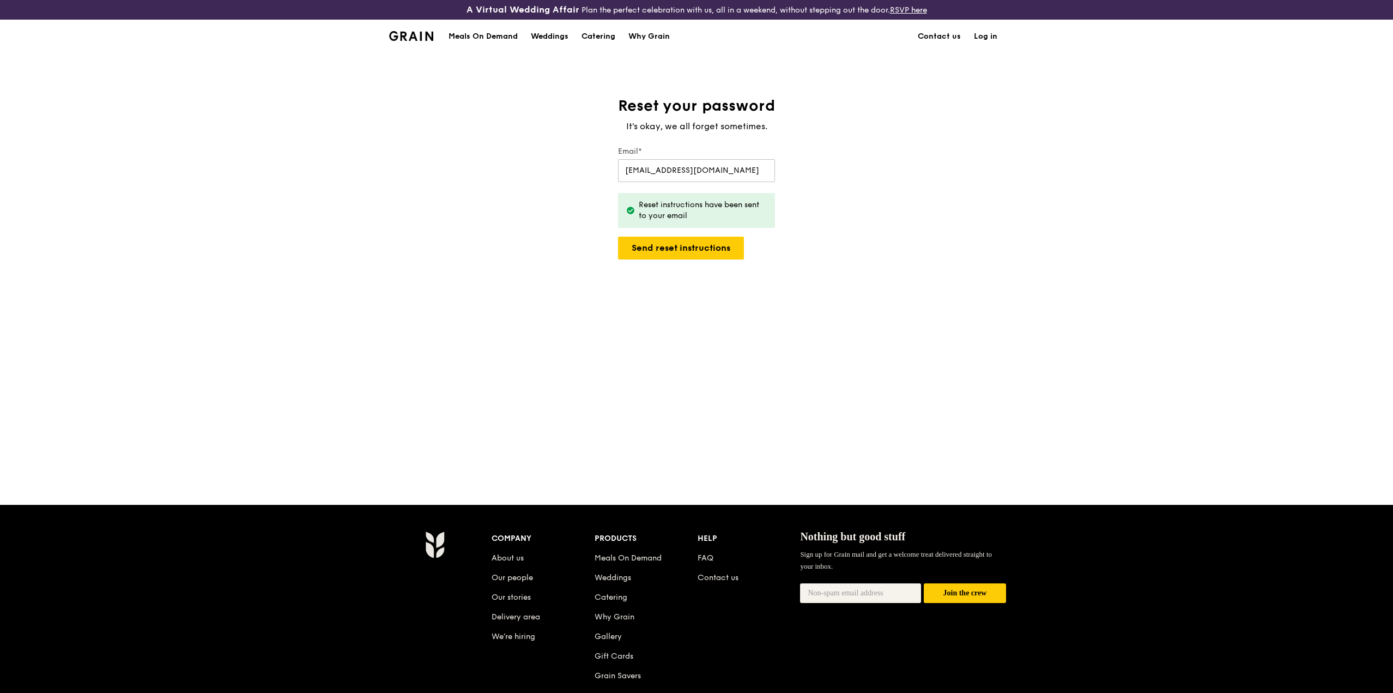
click at [888, 165] on div "Reset your password It's okay, we all forget sometimes. Email* sue.min.yip@pwc.…" at bounding box center [696, 278] width 1393 height 365
click at [971, 223] on div "Reset your password It's okay, we all forget sometimes. Email* sue.min.yip@pwc.…" at bounding box center [696, 278] width 1393 height 365
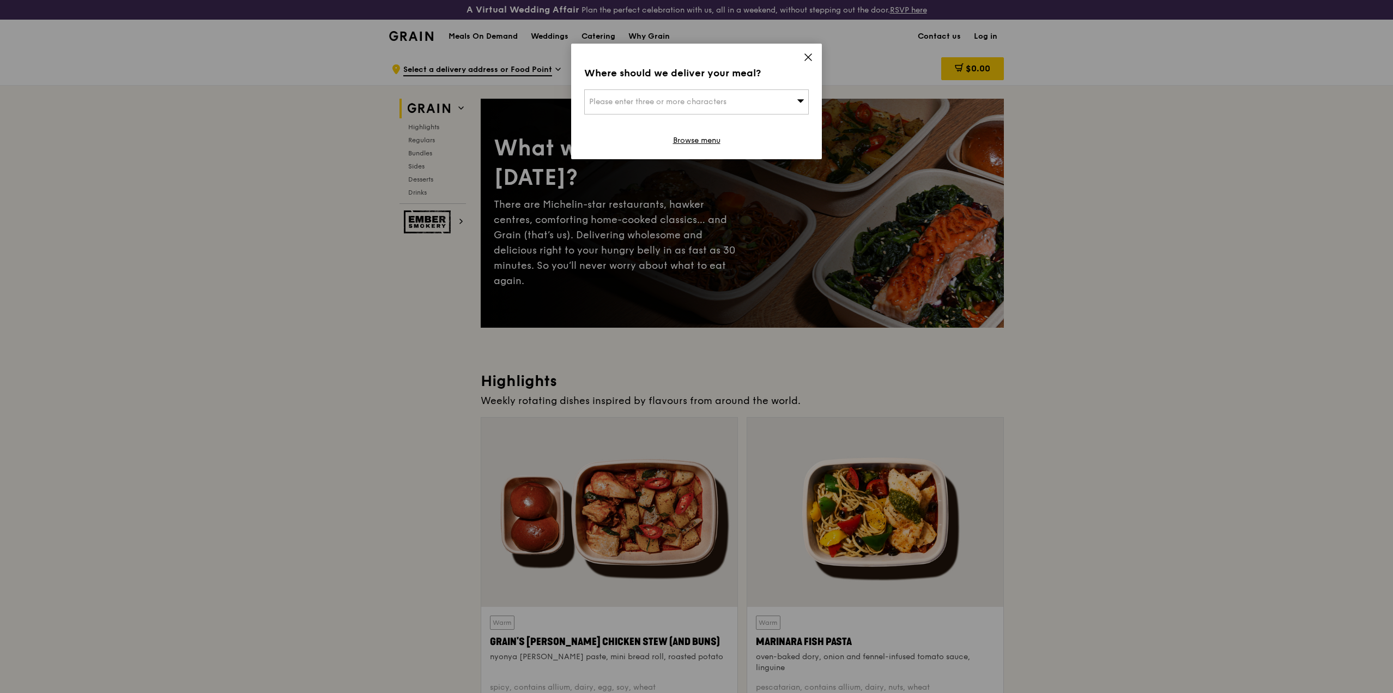
click at [808, 56] on icon at bounding box center [808, 57] width 7 height 7
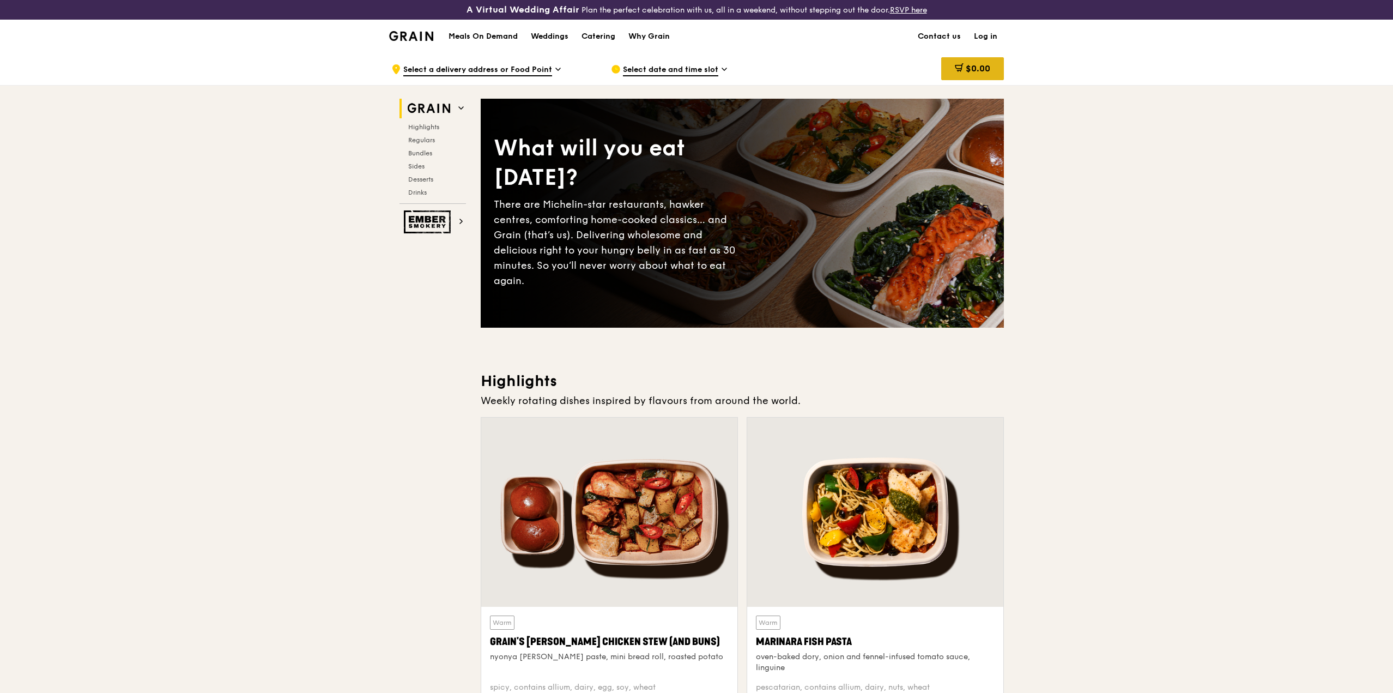
click at [995, 67] on div "$0.00" at bounding box center [972, 68] width 63 height 23
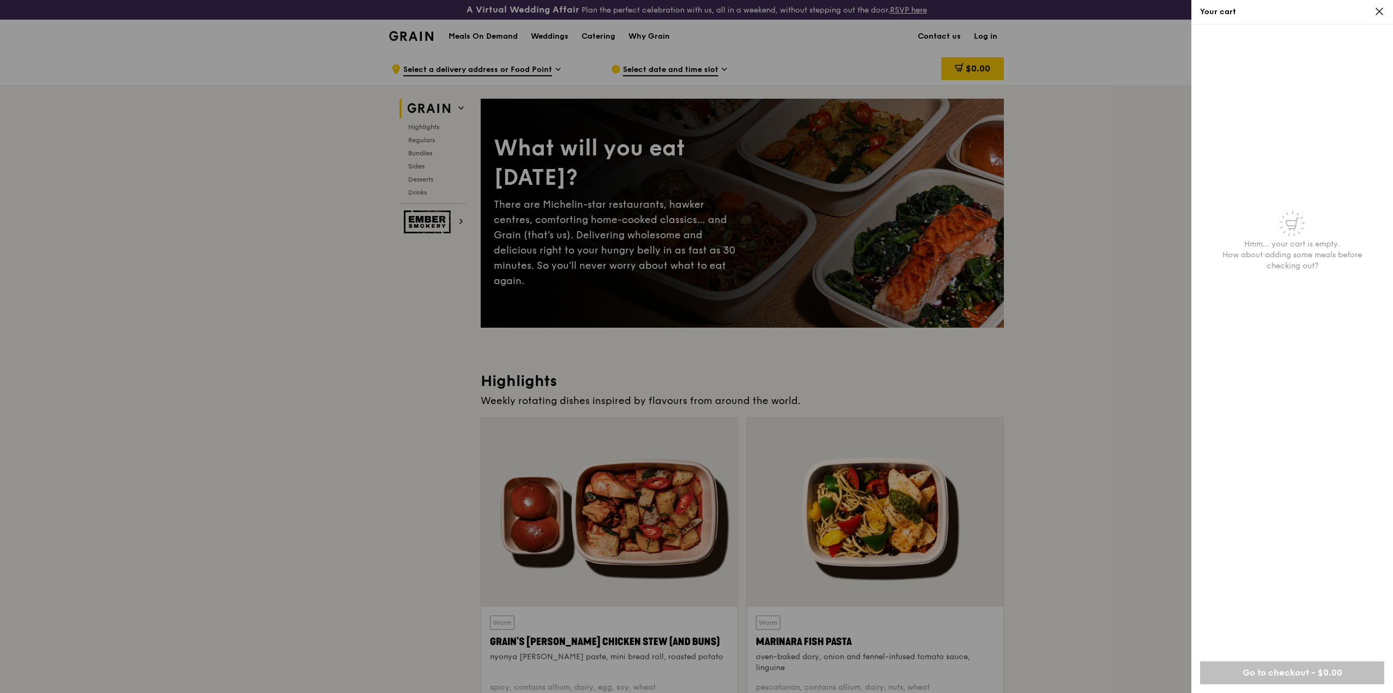
click at [1380, 11] on icon at bounding box center [1379, 11] width 7 height 7
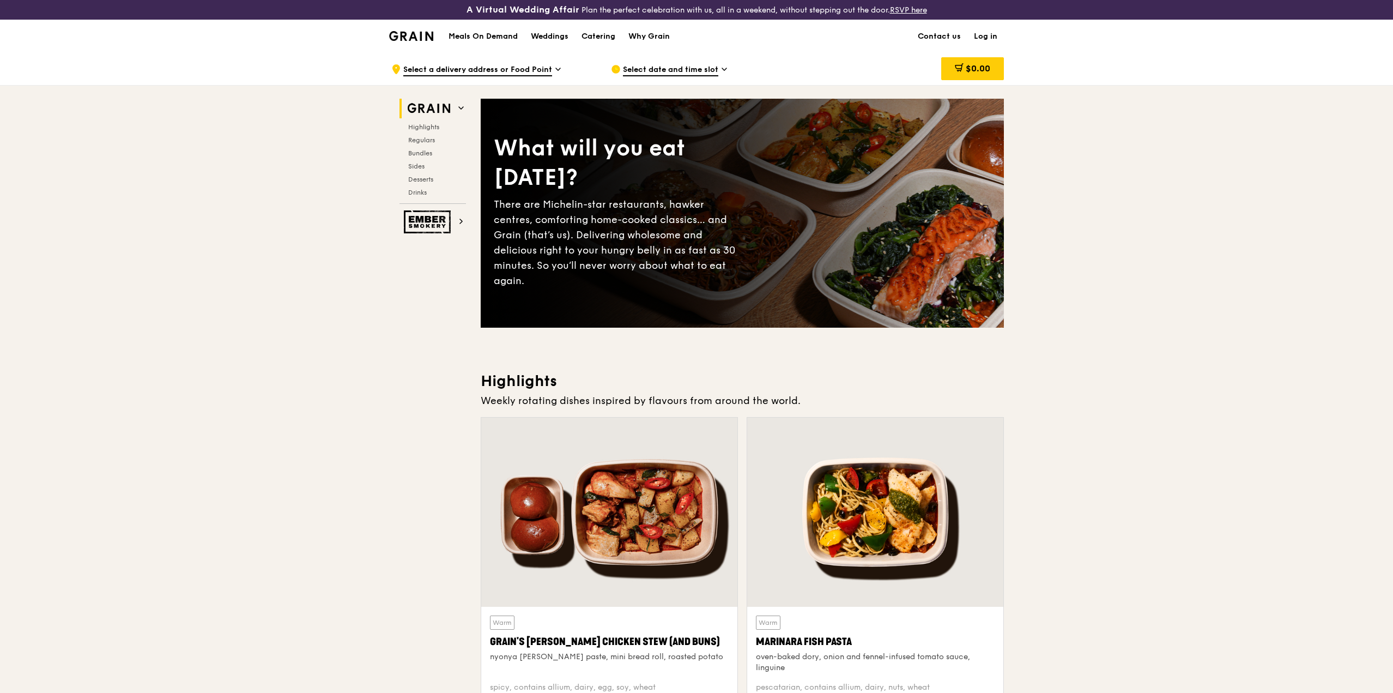
click at [993, 38] on link "Log in" at bounding box center [985, 36] width 37 height 33
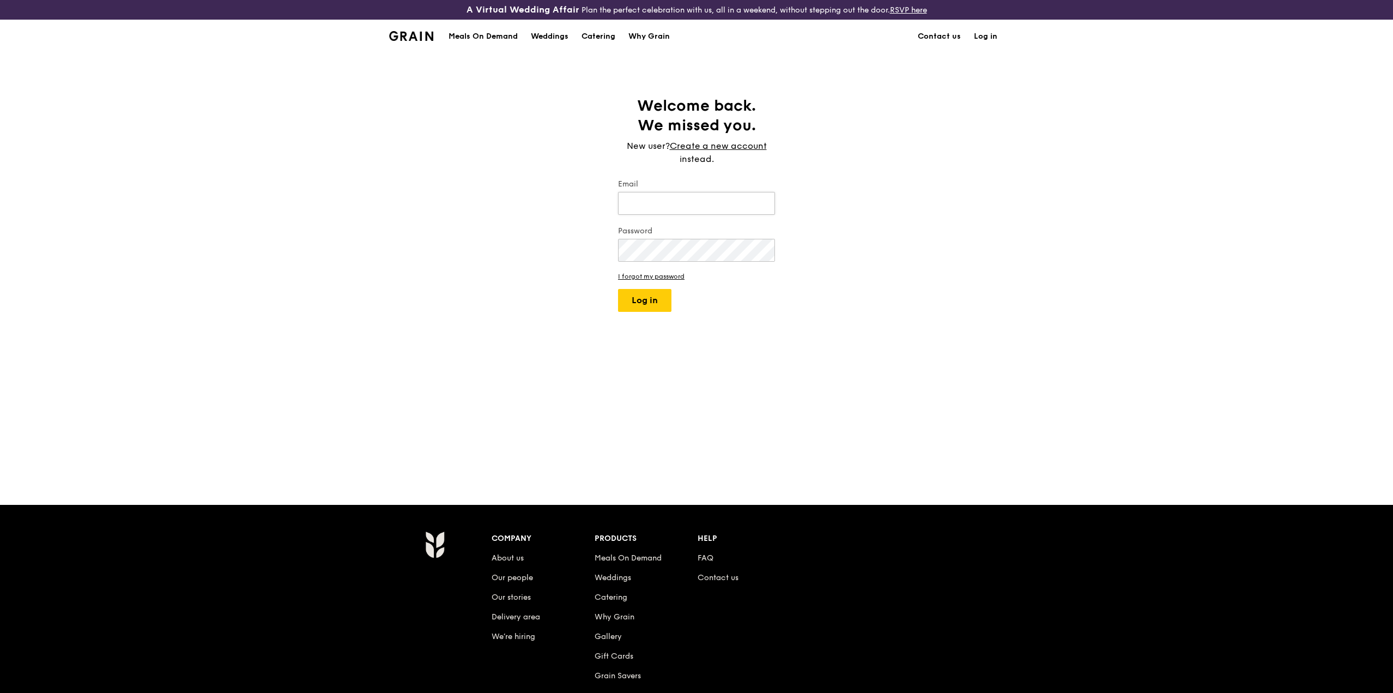
click at [696, 198] on input "Email" at bounding box center [696, 203] width 157 height 23
type input "[EMAIL_ADDRESS][DOMAIN_NAME]"
click at [618, 289] on button "Log in" at bounding box center [644, 300] width 53 height 23
click at [618, 322] on button "Log in" at bounding box center [644, 333] width 53 height 23
click at [516, 262] on div "Welcome back. We missed you. New user? Create a new account instead. Email sue.…" at bounding box center [696, 278] width 1393 height 365
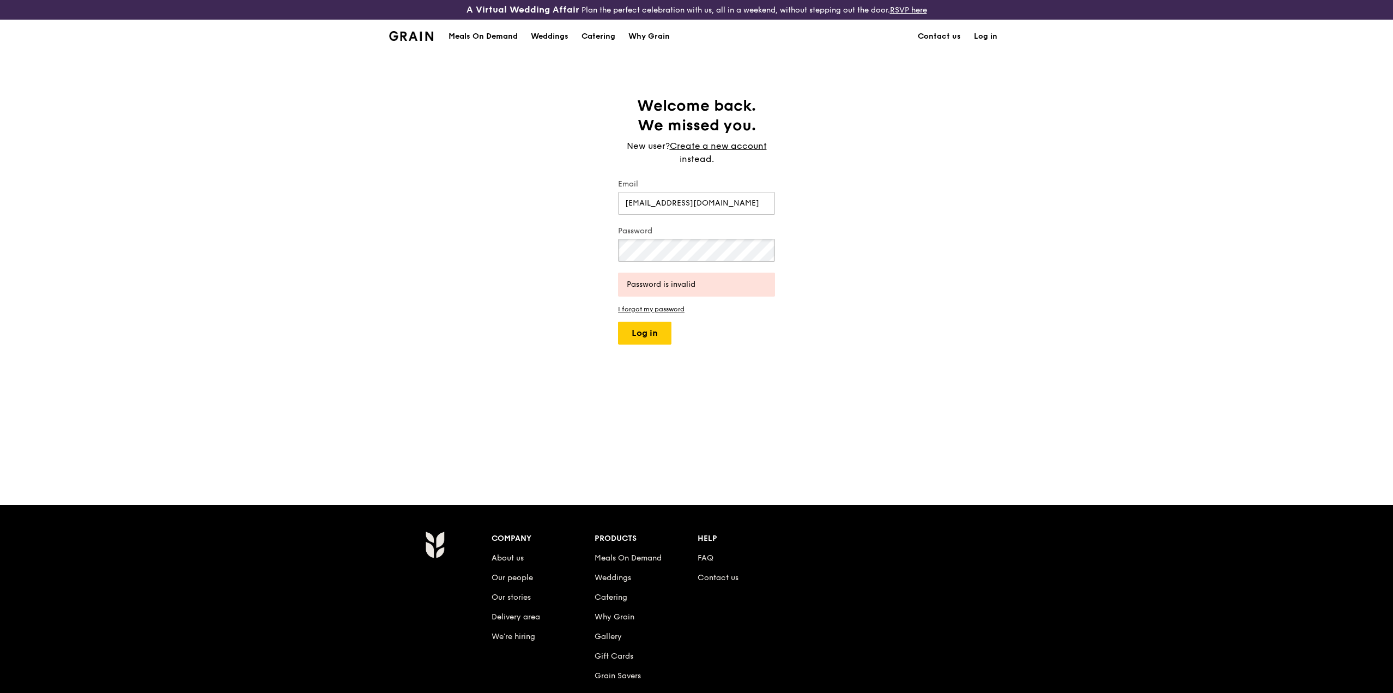
click at [618, 322] on button "Log in" at bounding box center [644, 333] width 53 height 23
click at [529, 228] on div "Welcome back. We missed you. New user? Create a new account instead. Email sue.…" at bounding box center [696, 278] width 1393 height 365
click at [618, 322] on button "Log in" at bounding box center [644, 333] width 53 height 23
click at [545, 245] on div "Welcome back. We missed you. New user? Create a new account instead. Email sue.…" at bounding box center [696, 278] width 1393 height 365
click at [618, 322] on button "Log in" at bounding box center [644, 333] width 53 height 23
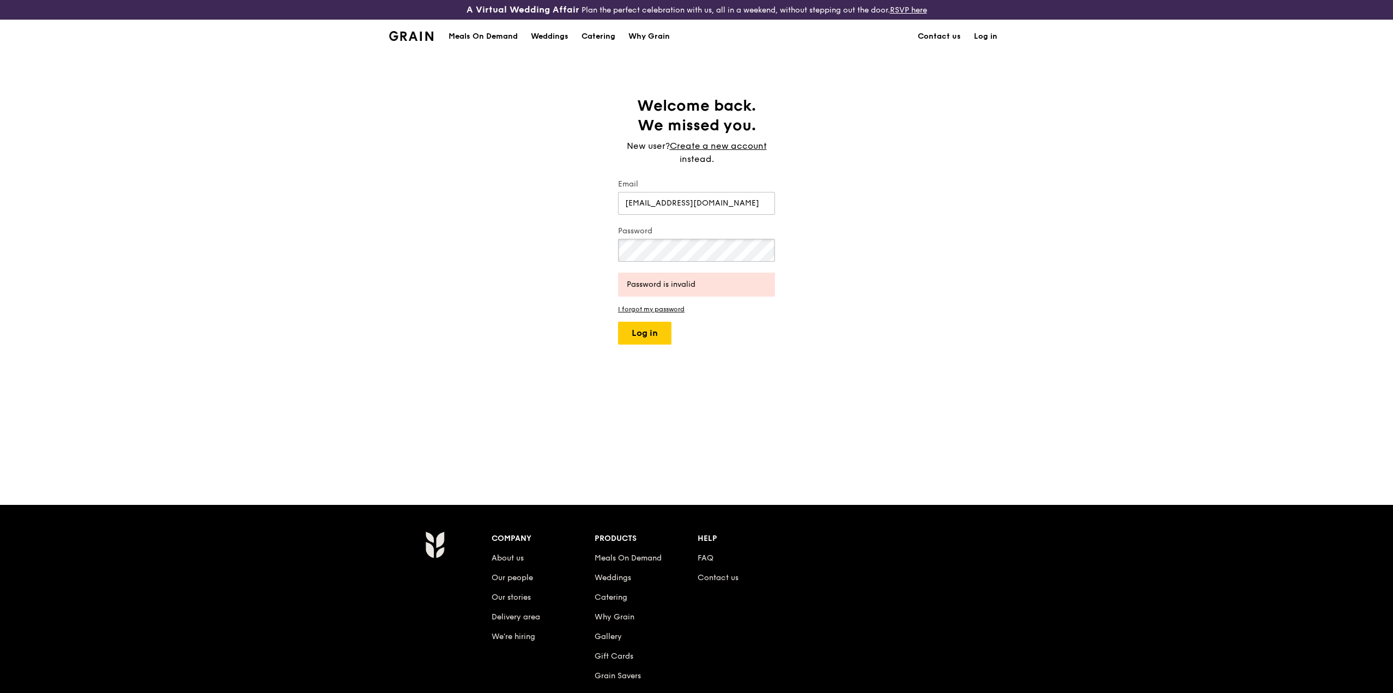
click at [618, 322] on button "Log in" at bounding box center [644, 333] width 53 height 23
click at [668, 310] on link "I forgot my password" at bounding box center [696, 309] width 157 height 8
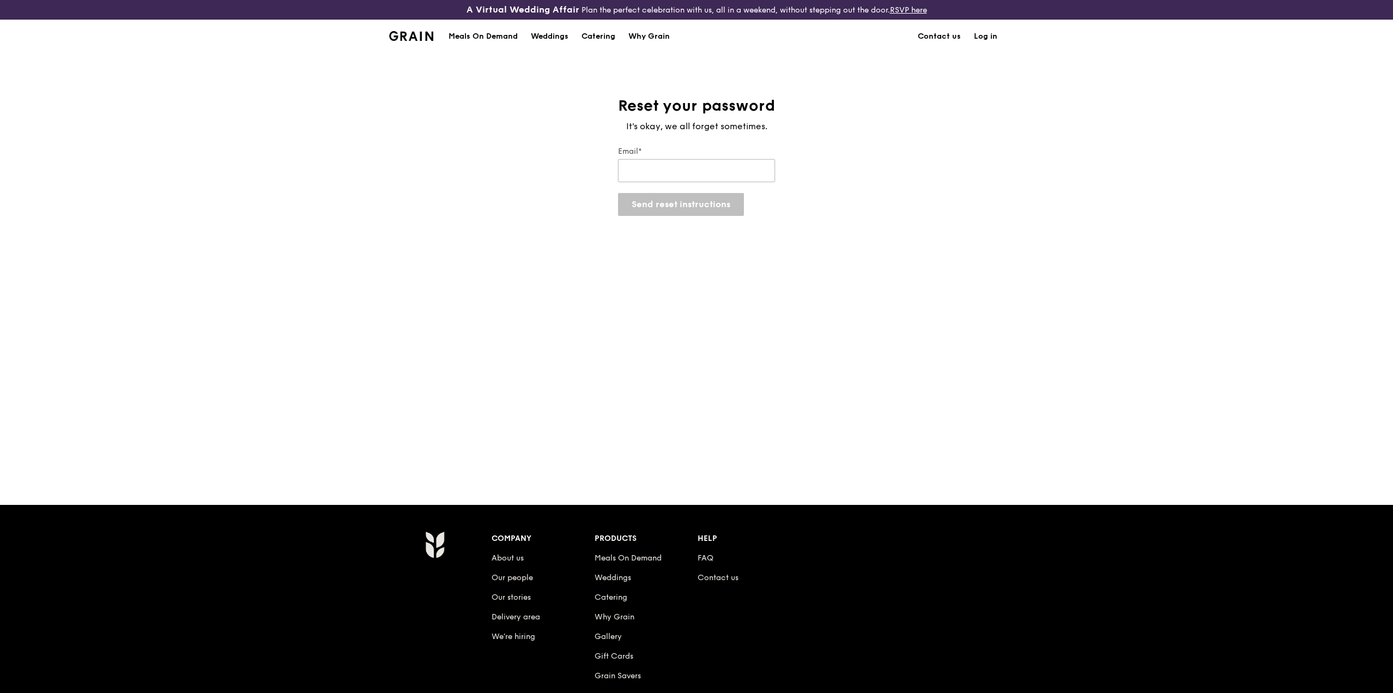
click at [709, 172] on input "Email*" at bounding box center [696, 170] width 157 height 23
type input "[EMAIL_ADDRESS][DOMAIN_NAME]"
click at [674, 205] on button "Send reset instructions" at bounding box center [681, 204] width 126 height 23
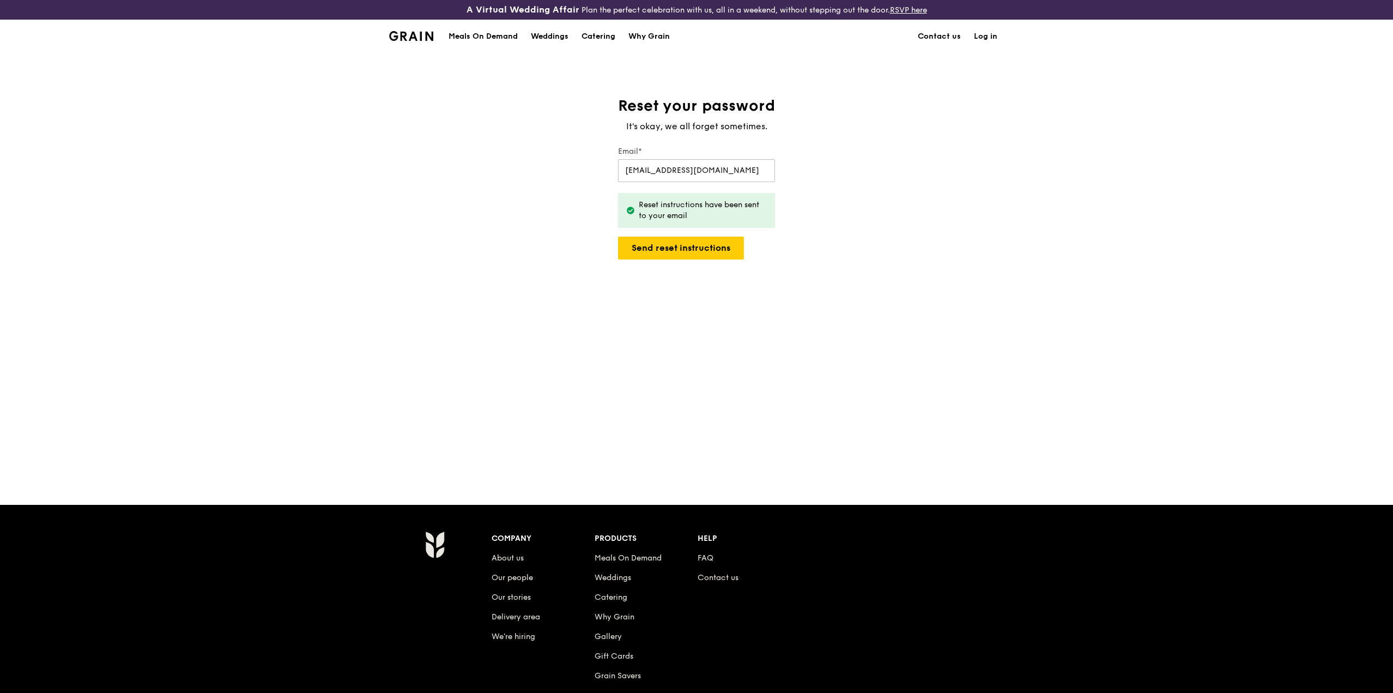
drag, startPoint x: 724, startPoint y: 216, endPoint x: 639, endPoint y: 211, distance: 85.7
click at [639, 211] on div "Reset instructions have been sent to your email" at bounding box center [703, 210] width 128 height 22
click at [925, 304] on div "Reset your password It's okay, we all forget sometimes. Email* sue.min.yip@pwc.…" at bounding box center [696, 278] width 1393 height 365
click at [499, 38] on div "Meals On Demand" at bounding box center [483, 36] width 69 height 33
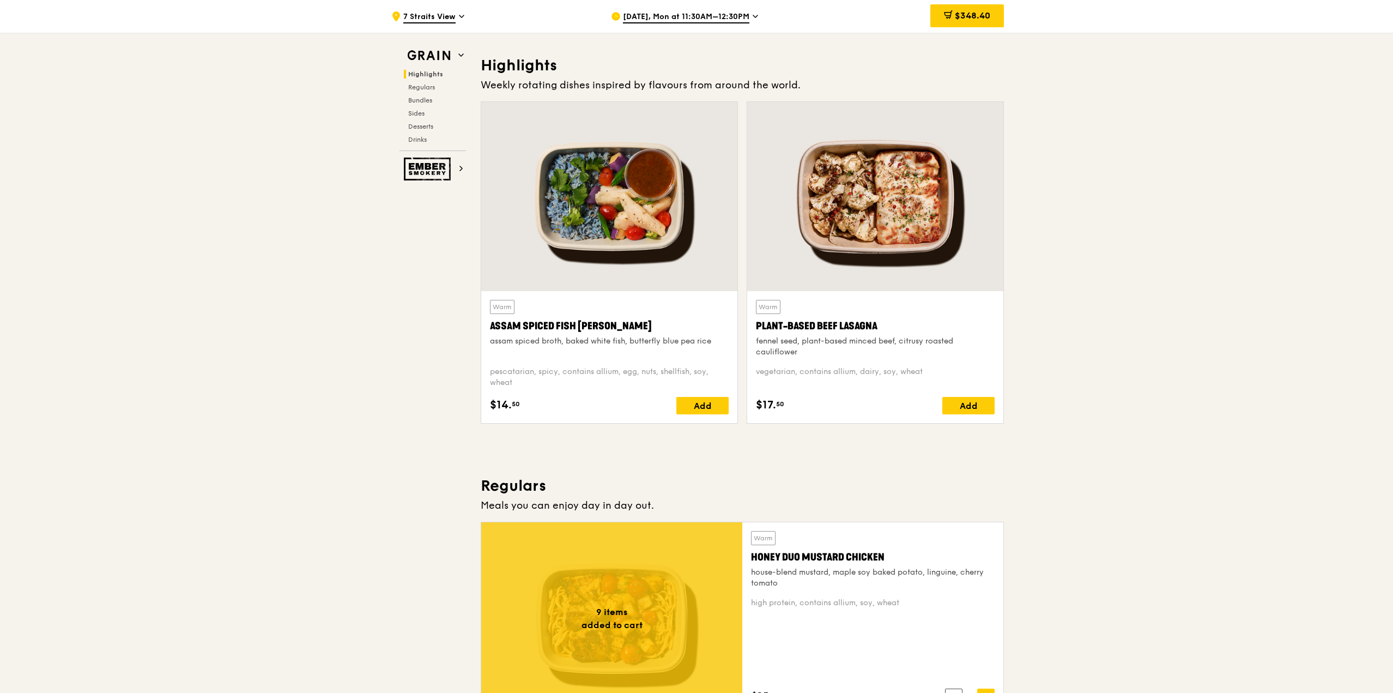
scroll to position [436, 0]
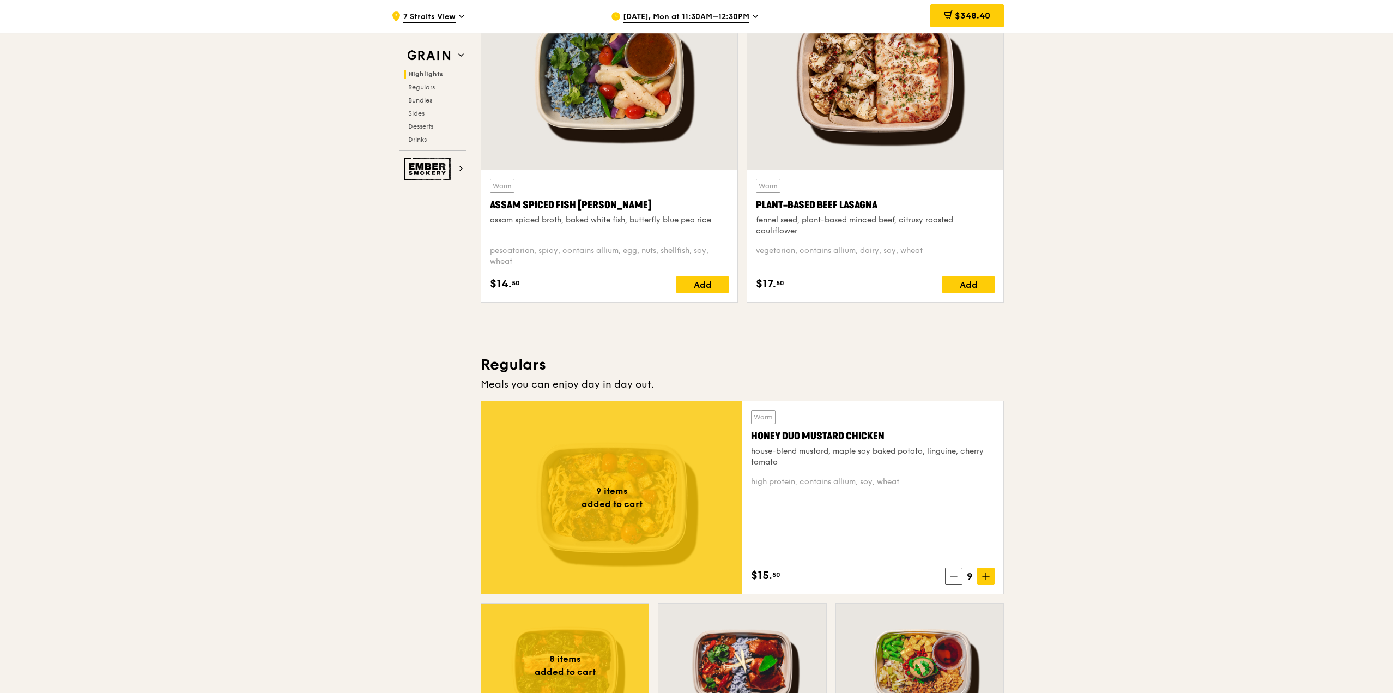
click at [897, 437] on div "Honey Duo Mustard Chicken" at bounding box center [873, 435] width 244 height 15
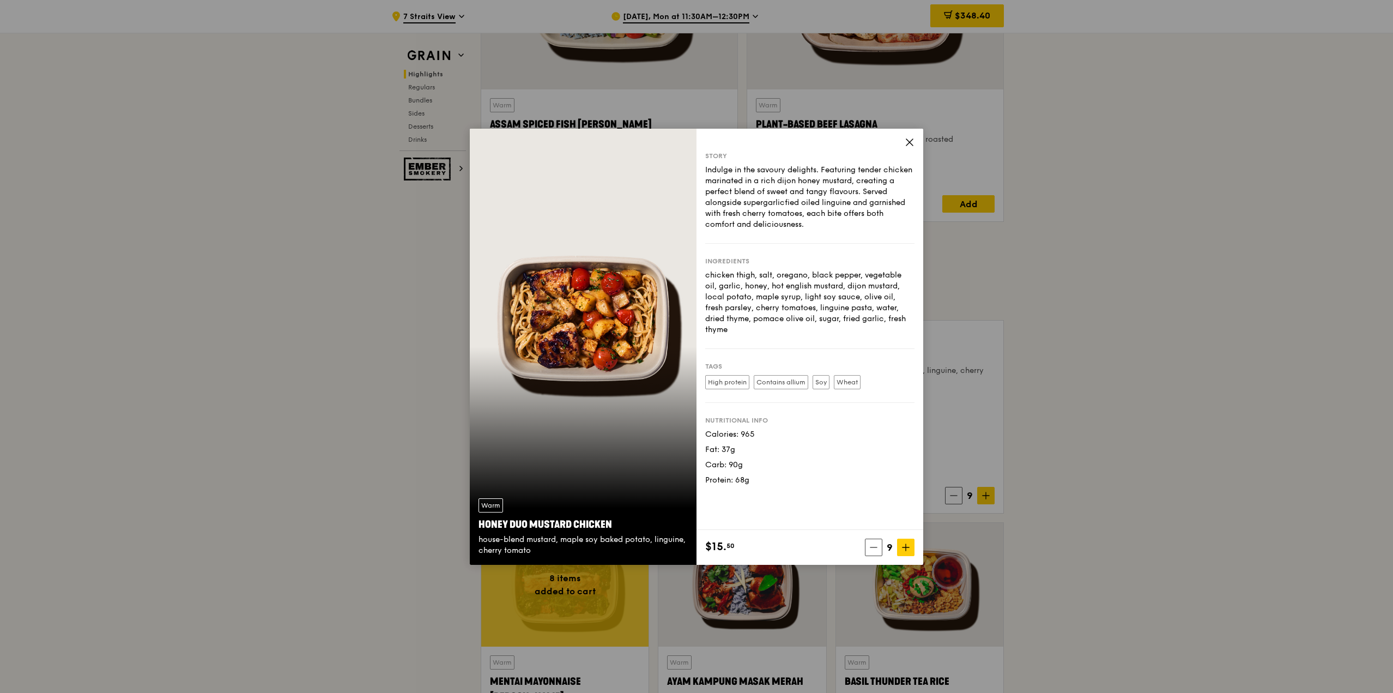
scroll to position [599, 0]
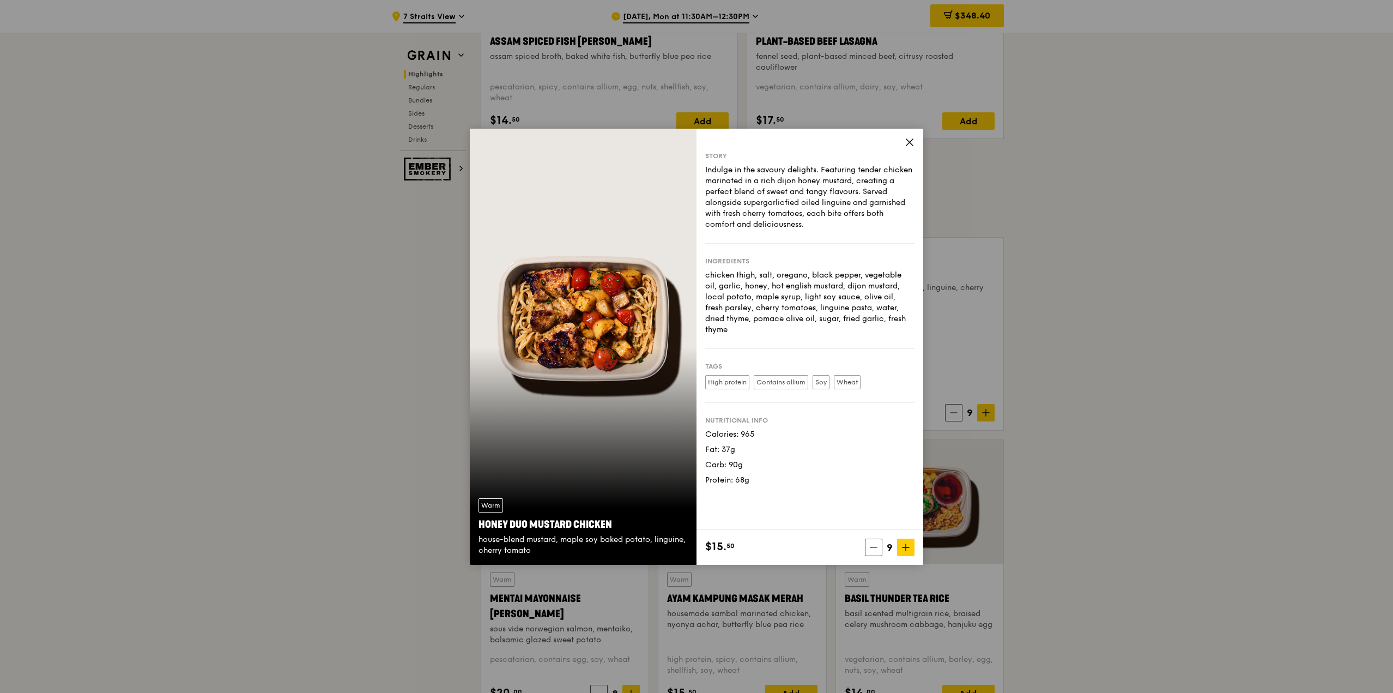
click at [908, 144] on icon at bounding box center [909, 142] width 7 height 7
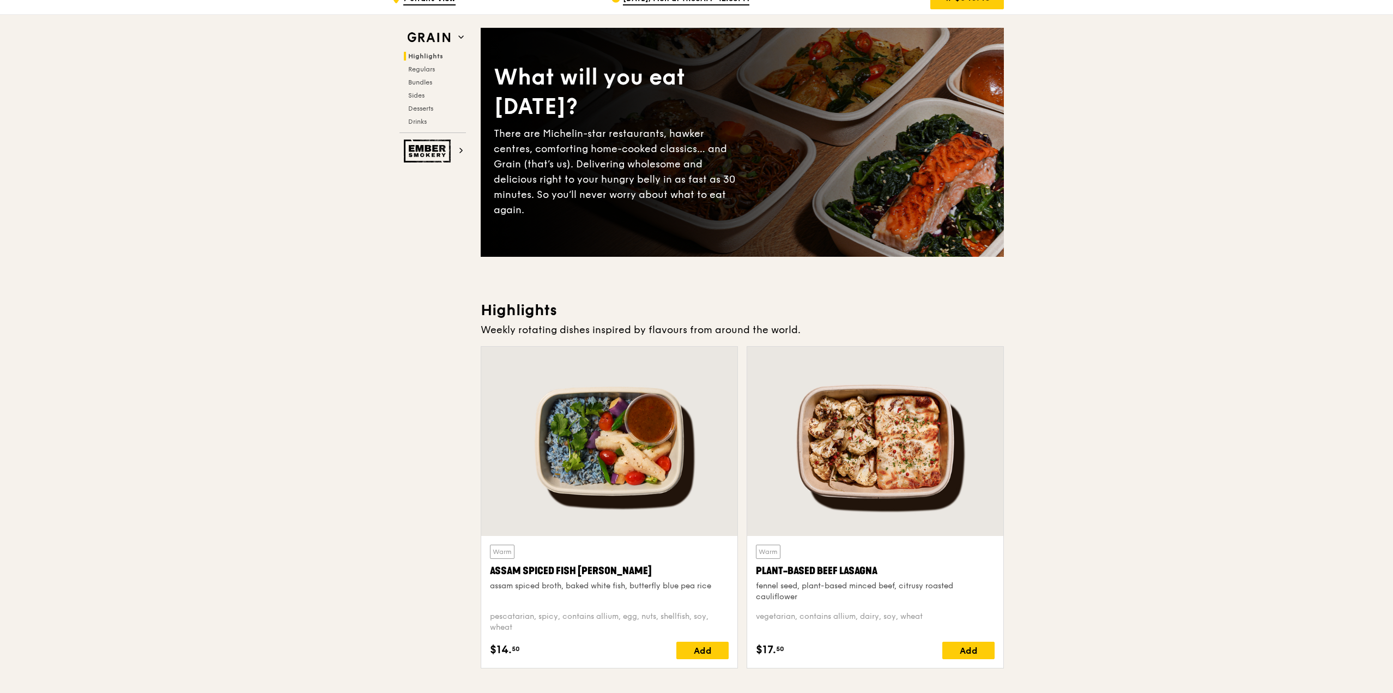
scroll to position [0, 0]
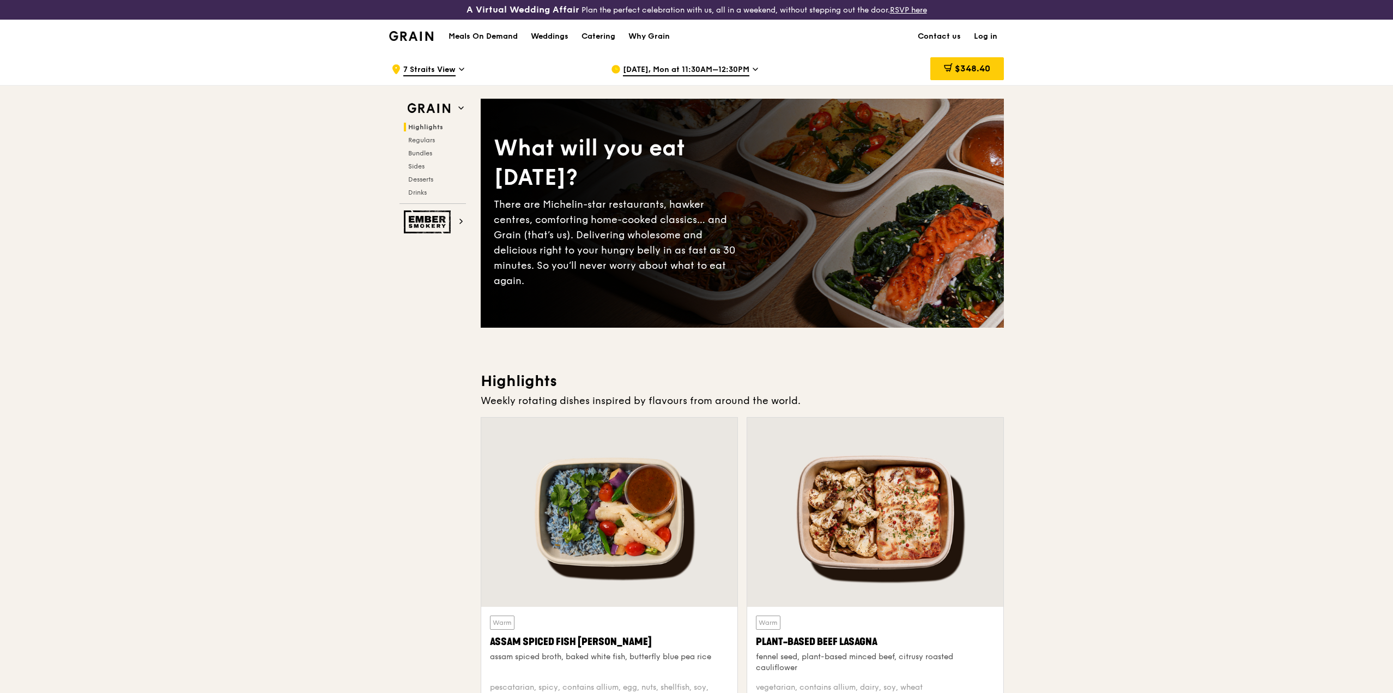
click at [512, 33] on h1 "Meals On Demand" at bounding box center [483, 36] width 69 height 11
click at [498, 36] on h1 "Meals On Demand" at bounding box center [483, 36] width 69 height 11
click at [416, 44] on div "Grain logo" at bounding box center [411, 35] width 44 height 33
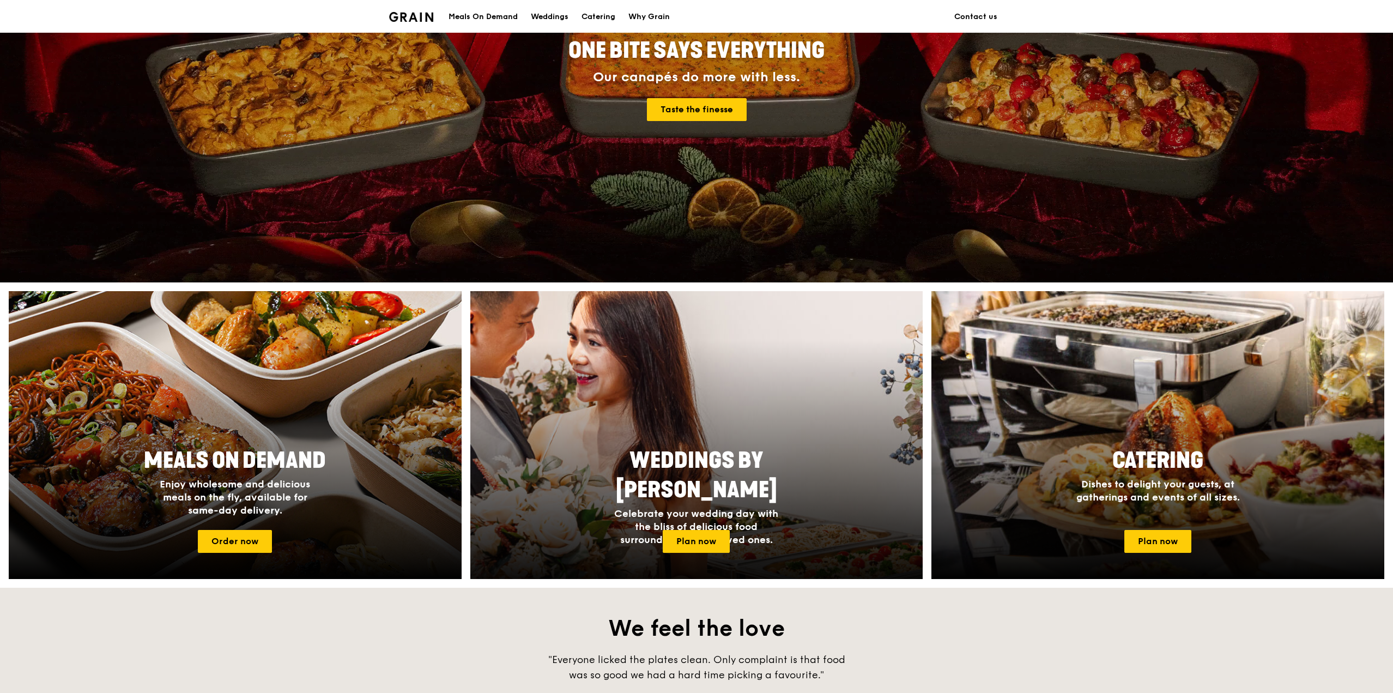
scroll to position [381, 0]
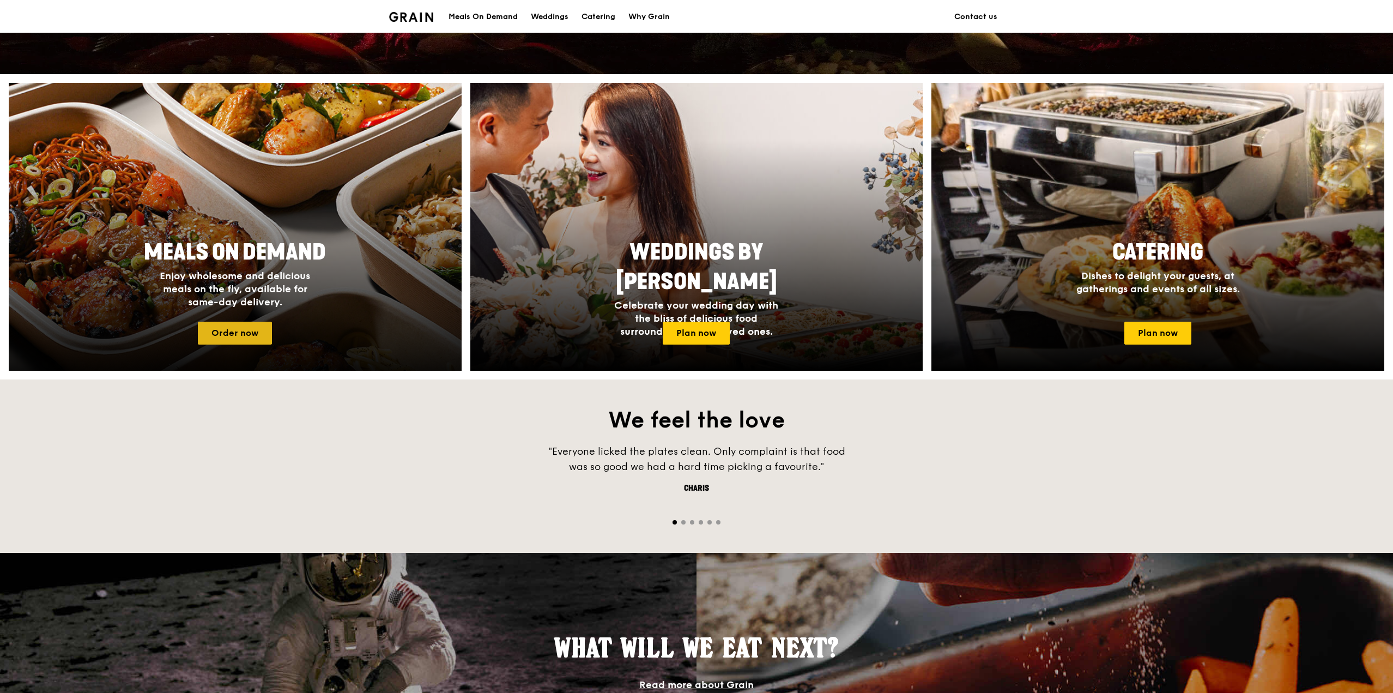
click at [255, 325] on link "Order now" at bounding box center [235, 333] width 74 height 23
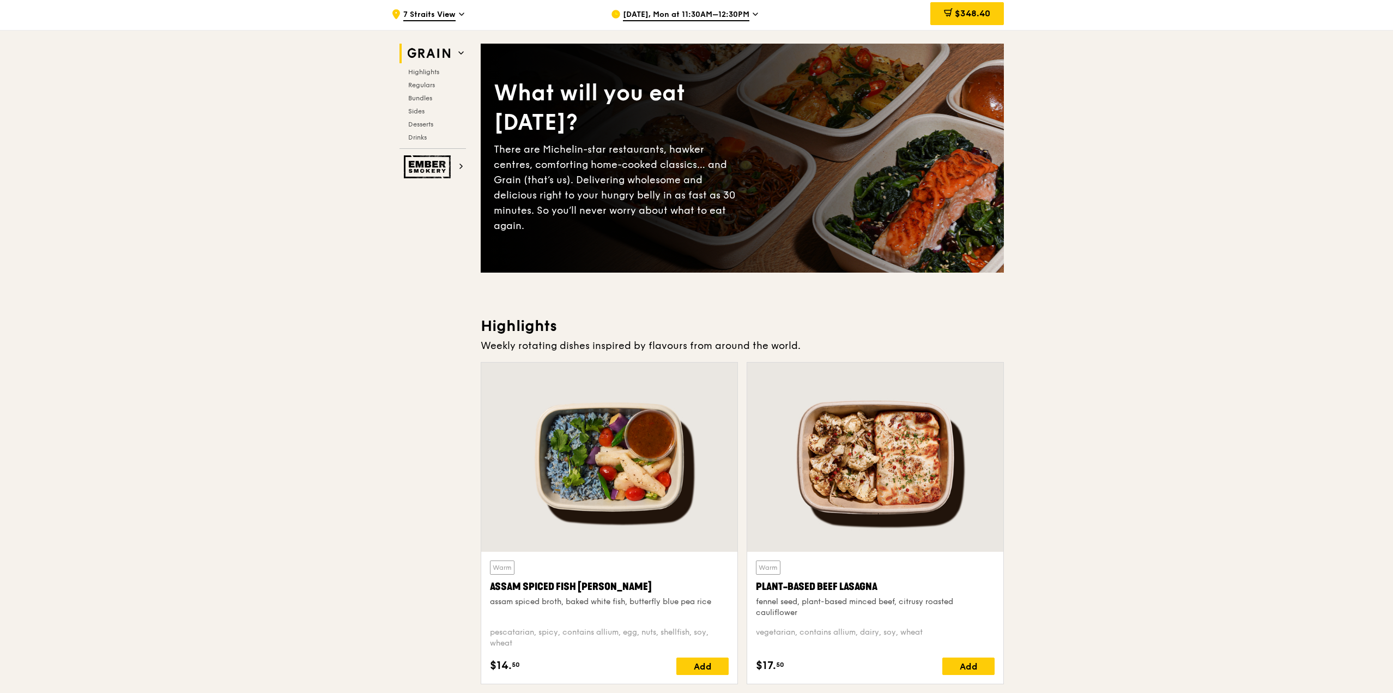
scroll to position [272, 0]
